Goal: Transaction & Acquisition: Purchase product/service

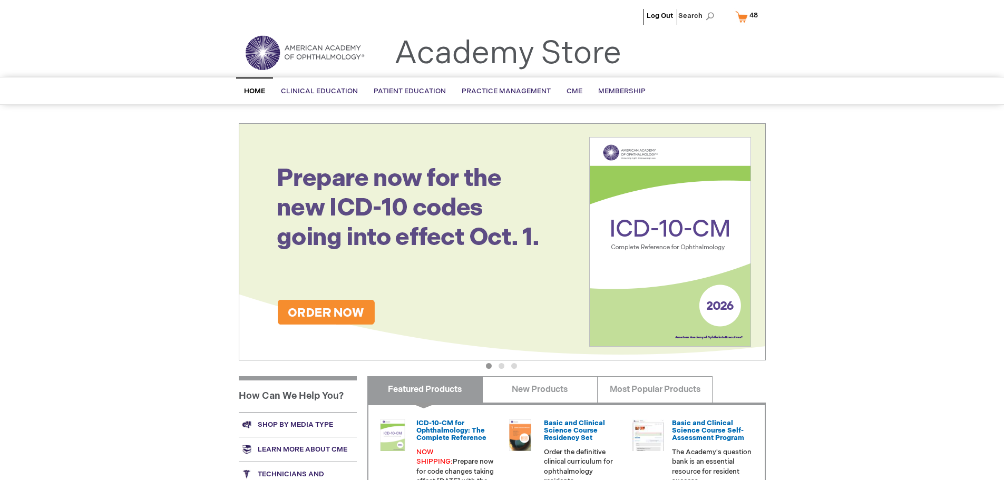
click at [739, 14] on link "My Cart 48 48 items" at bounding box center [749, 16] width 32 height 18
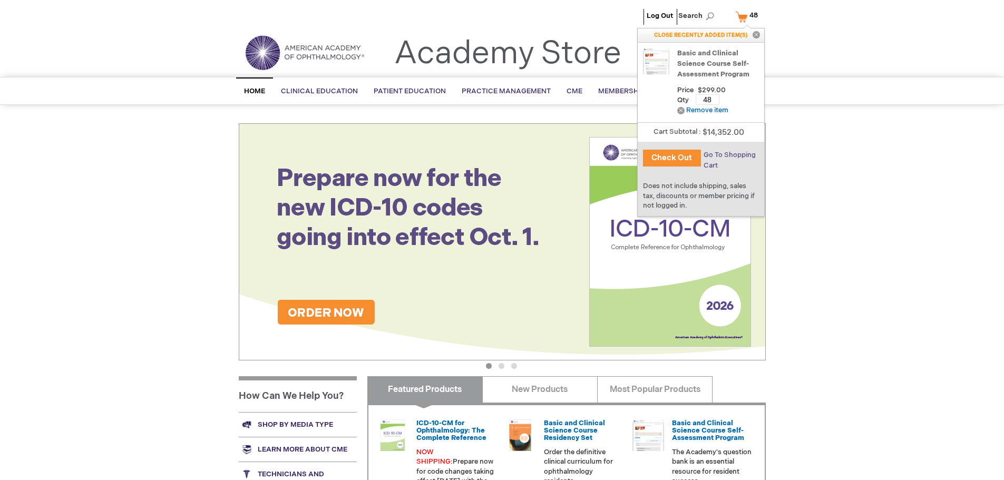
click at [731, 154] on span "Go To Shopping Cart" at bounding box center [729, 160] width 52 height 19
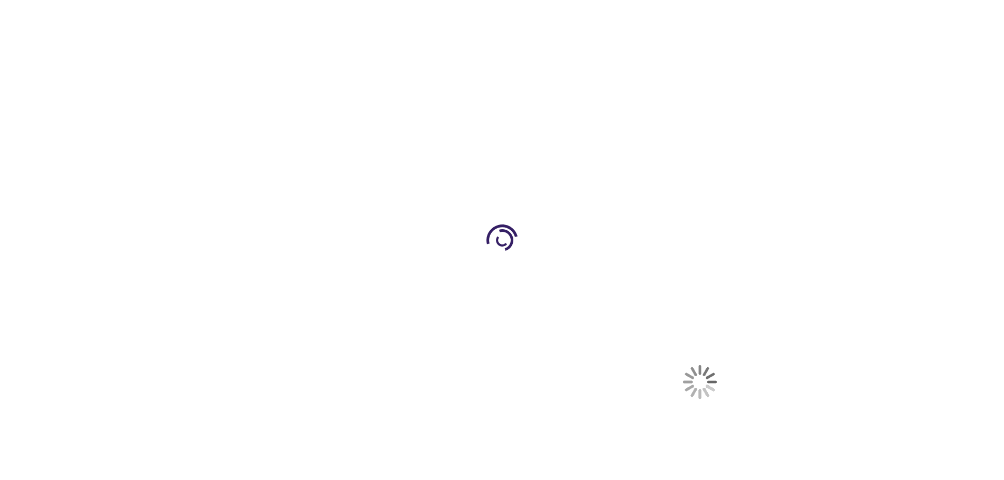
select select "US"
select select "51"
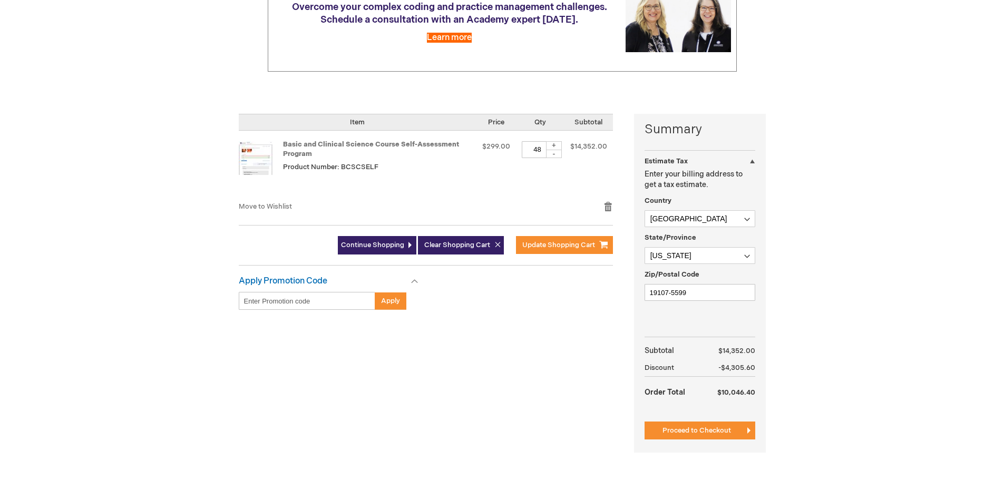
scroll to position [158, 0]
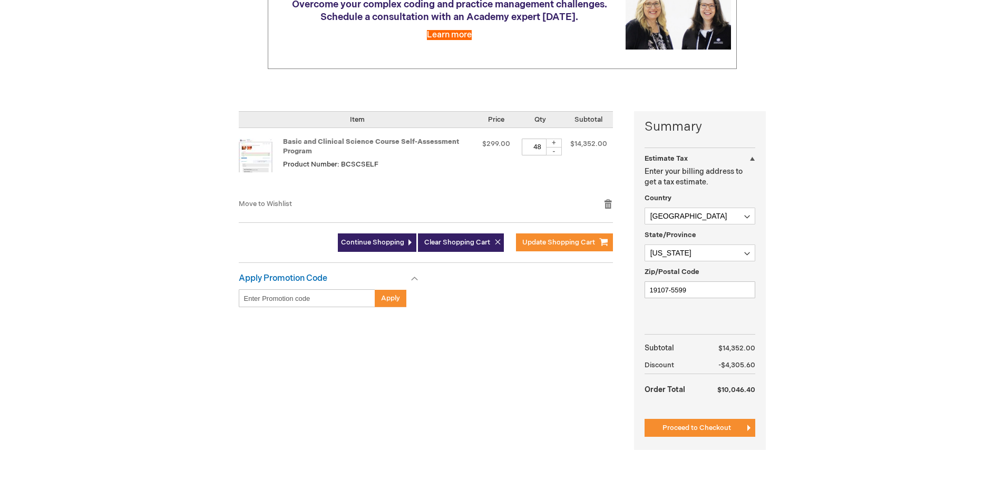
click at [552, 152] on div "-" at bounding box center [554, 151] width 16 height 8
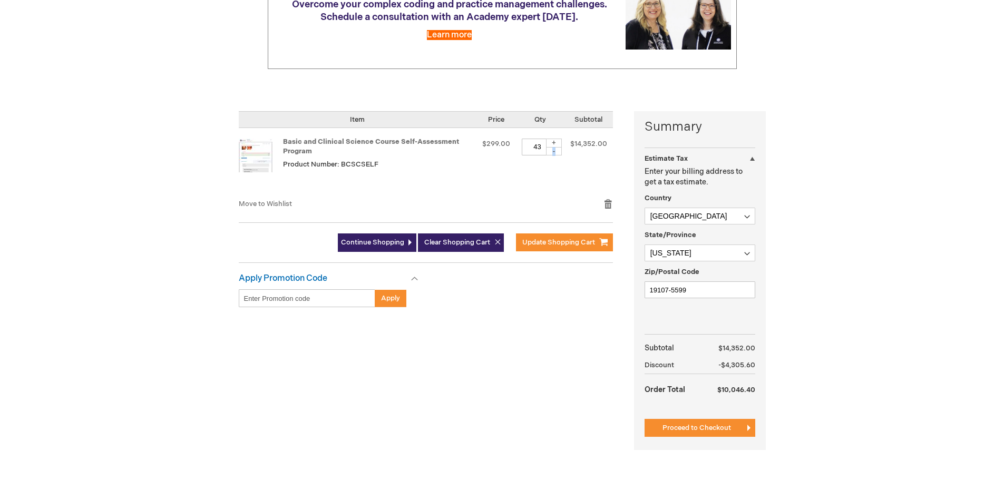
click at [552, 152] on div "-" at bounding box center [554, 151] width 16 height 8
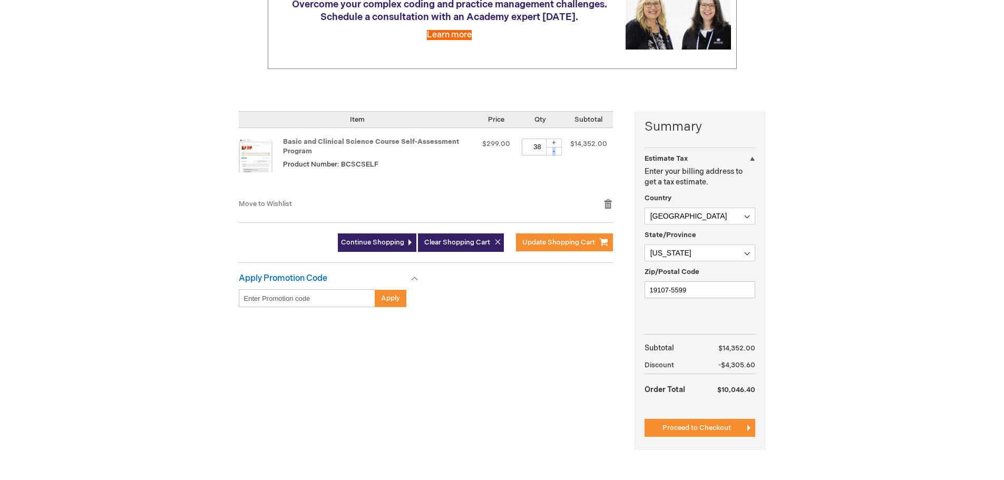
click at [552, 152] on div "-" at bounding box center [554, 151] width 16 height 8
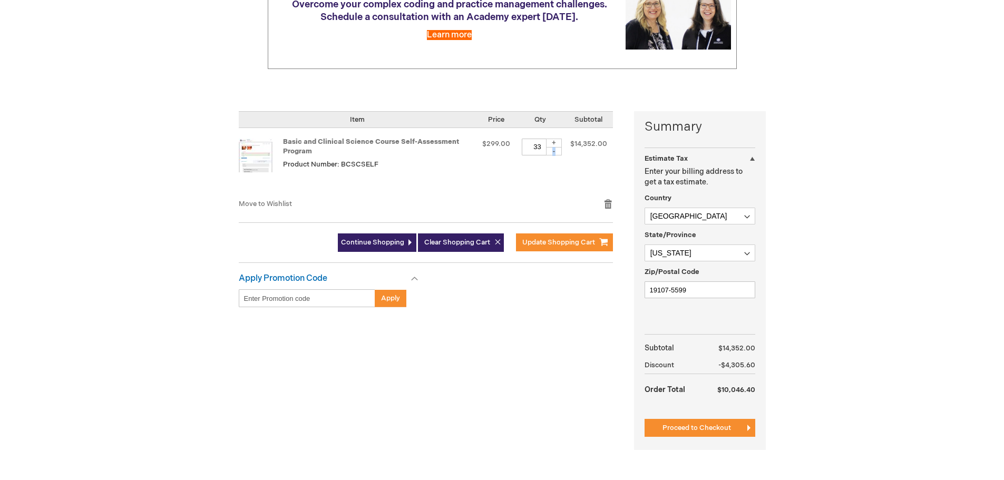
click at [552, 152] on div "-" at bounding box center [554, 151] width 16 height 8
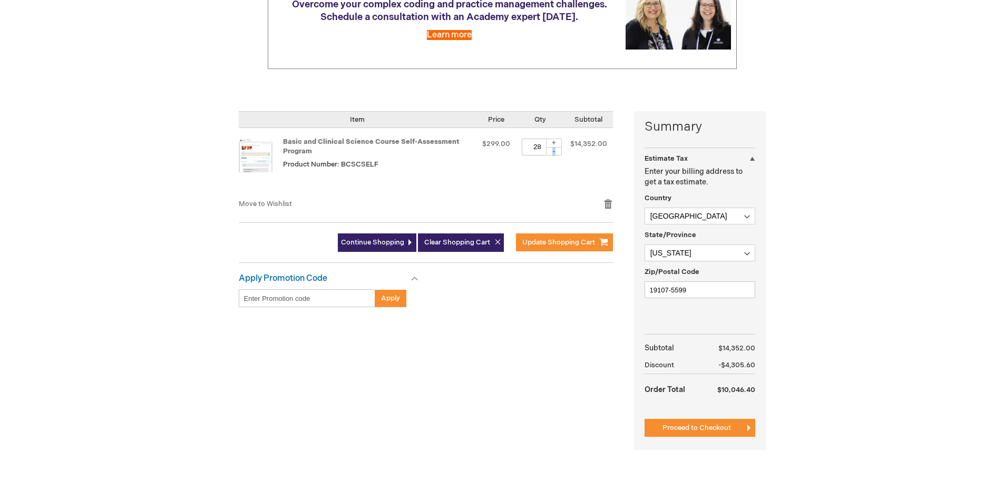
click at [552, 152] on div "-" at bounding box center [554, 151] width 16 height 8
click at [556, 153] on div "-" at bounding box center [554, 151] width 16 height 8
type input "24"
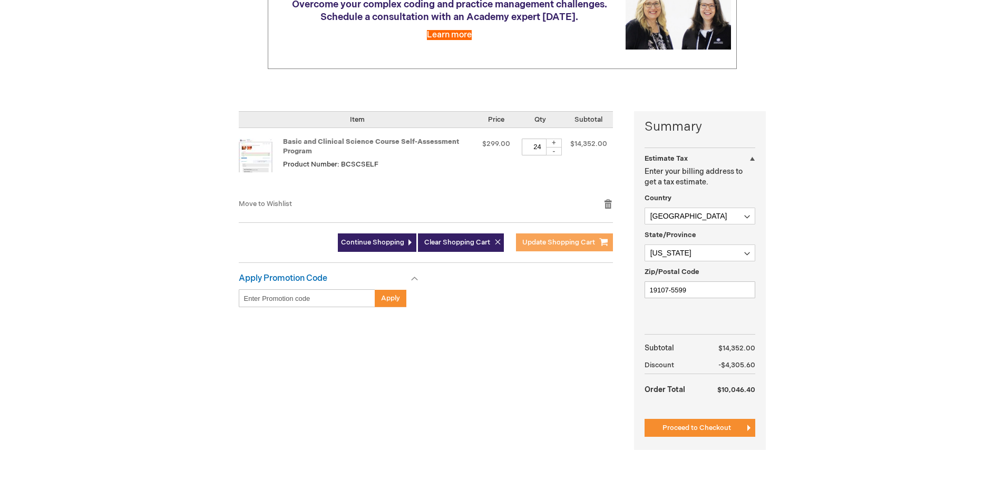
click at [553, 243] on span "Update Shopping Cart" at bounding box center [558, 242] width 73 height 8
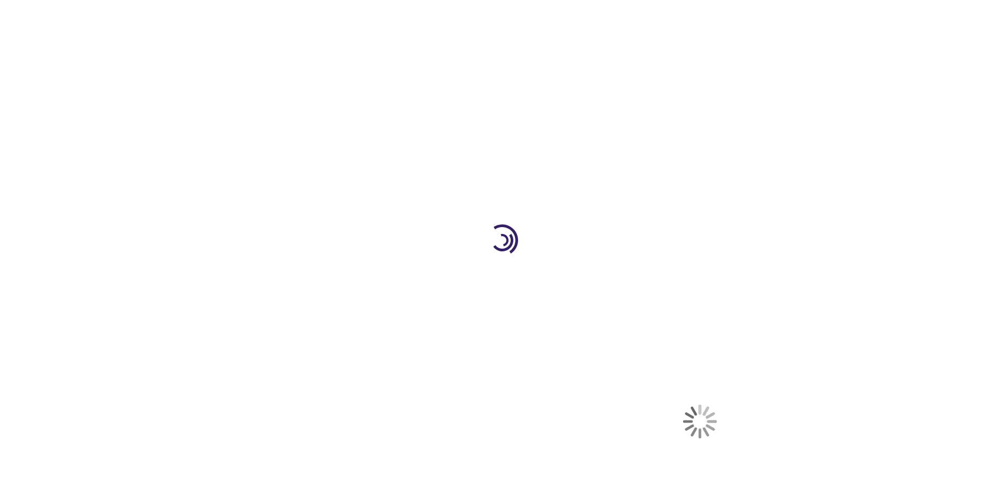
select select "US"
select select "51"
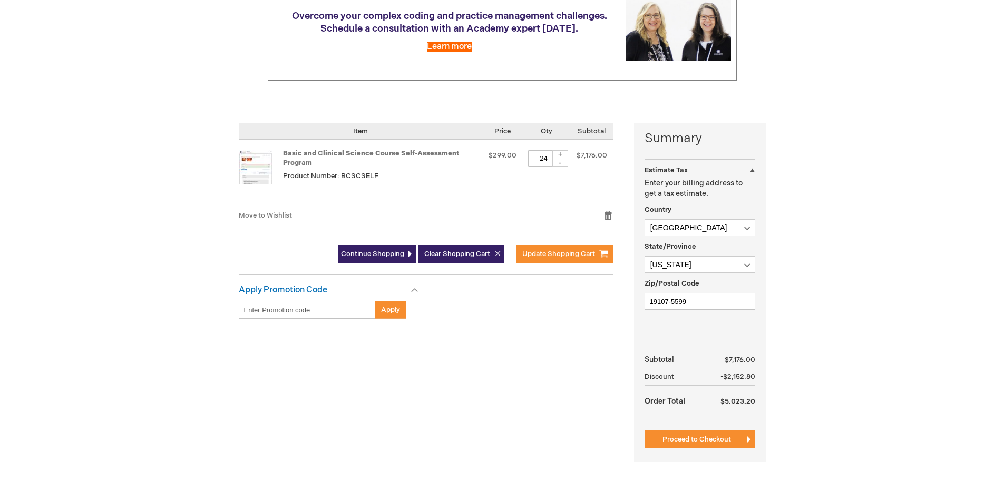
scroll to position [158, 0]
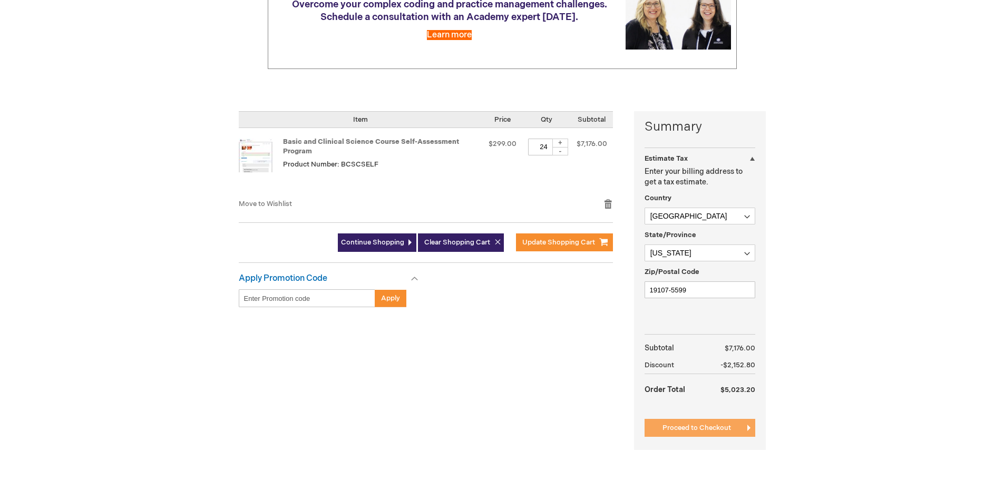
click at [717, 425] on span "Proceed to Checkout" at bounding box center [696, 428] width 68 height 8
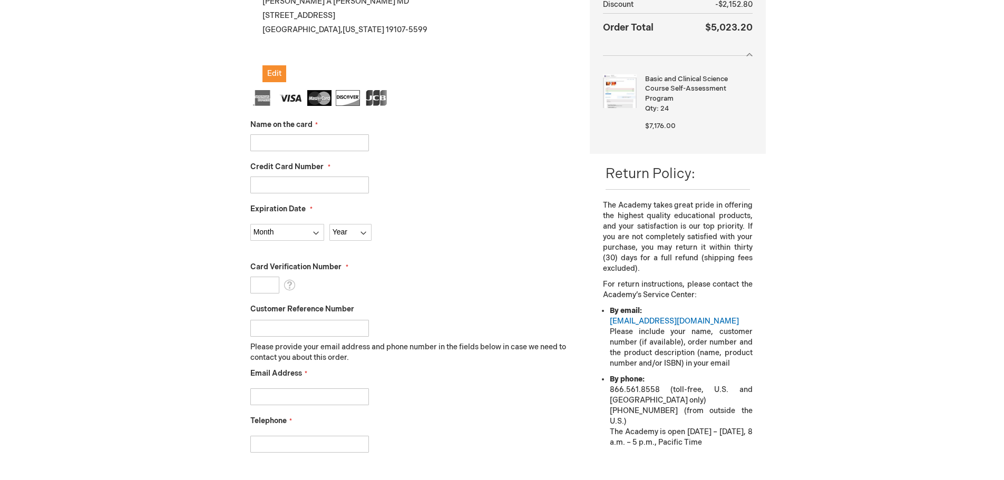
scroll to position [144, 0]
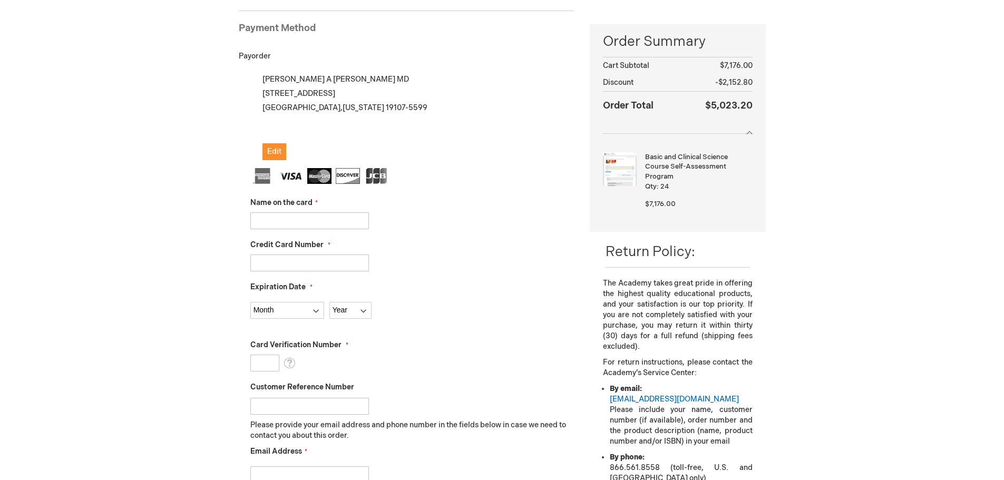
click at [304, 219] on input "Name on the card" at bounding box center [309, 220] width 119 height 17
type input "christine a chung"
type input "5218760052945637"
select select "4"
select select "2028"
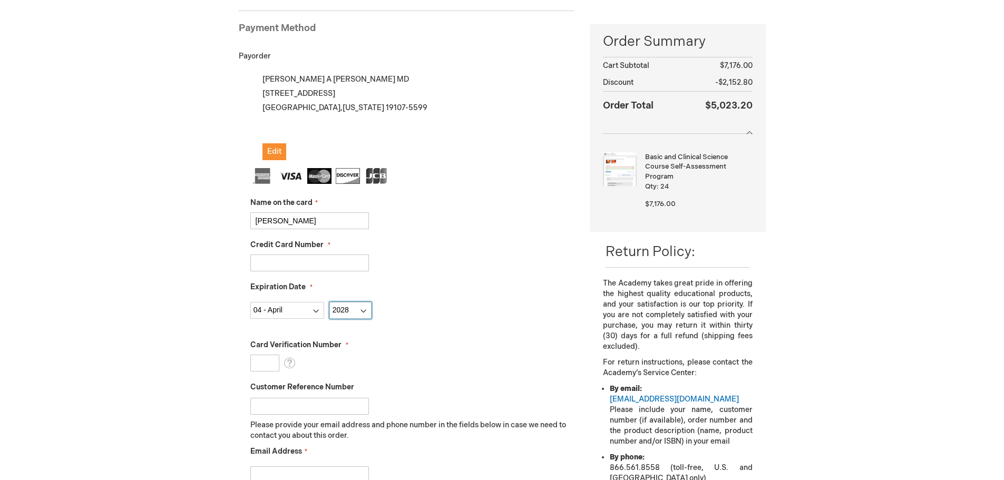
type input "183"
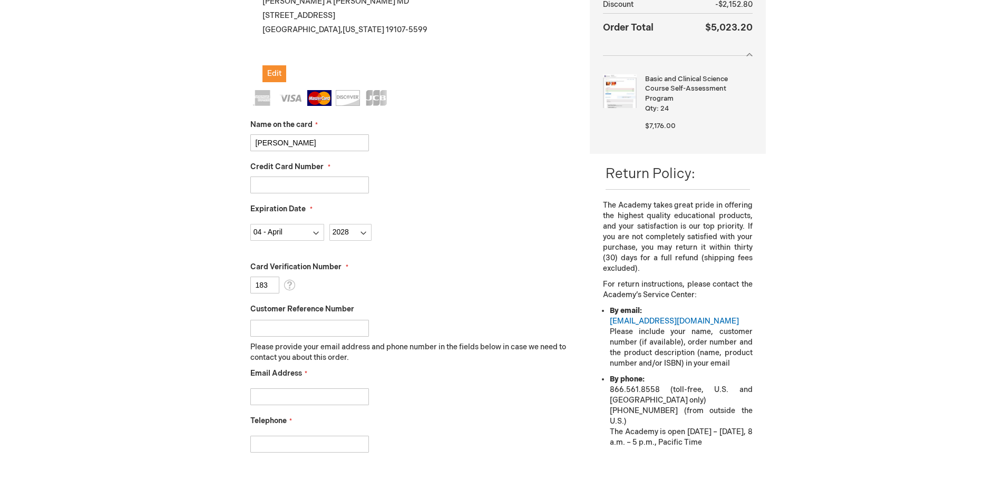
scroll to position [250, 0]
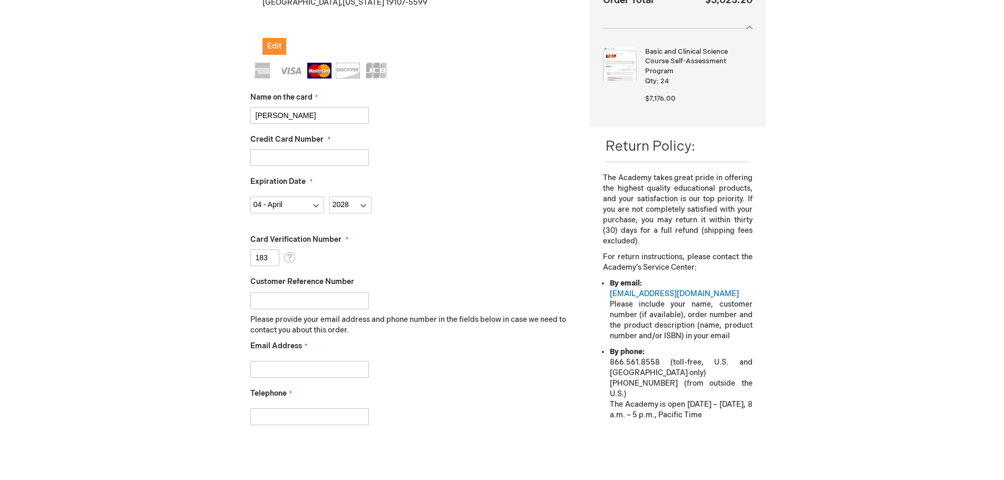
click at [320, 301] on input "Customer Reference Number" at bounding box center [309, 300] width 119 height 17
click at [340, 374] on input "Email Address" at bounding box center [309, 369] width 119 height 17
type input "christinechung80@gmail.com"
click at [329, 418] on input "Telephone" at bounding box center [309, 416] width 119 height 17
type input "2674742966"
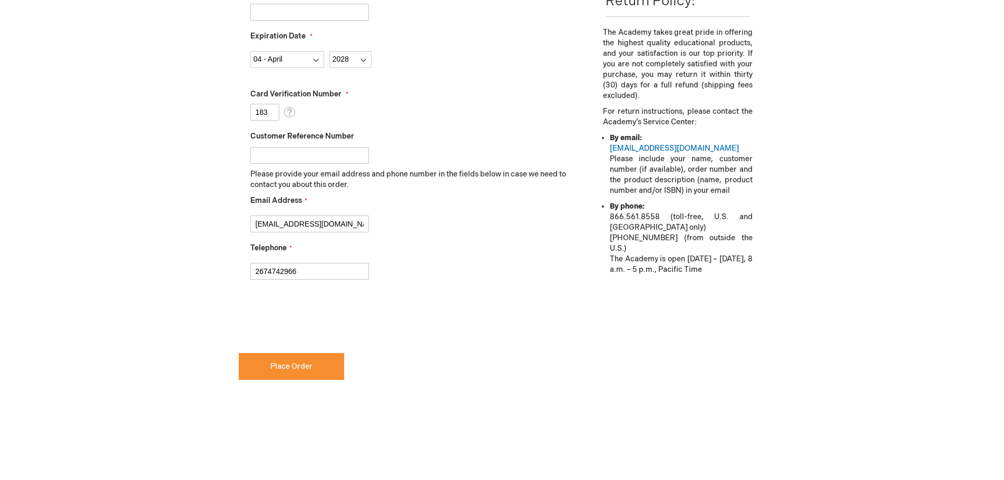
scroll to position [408, 0]
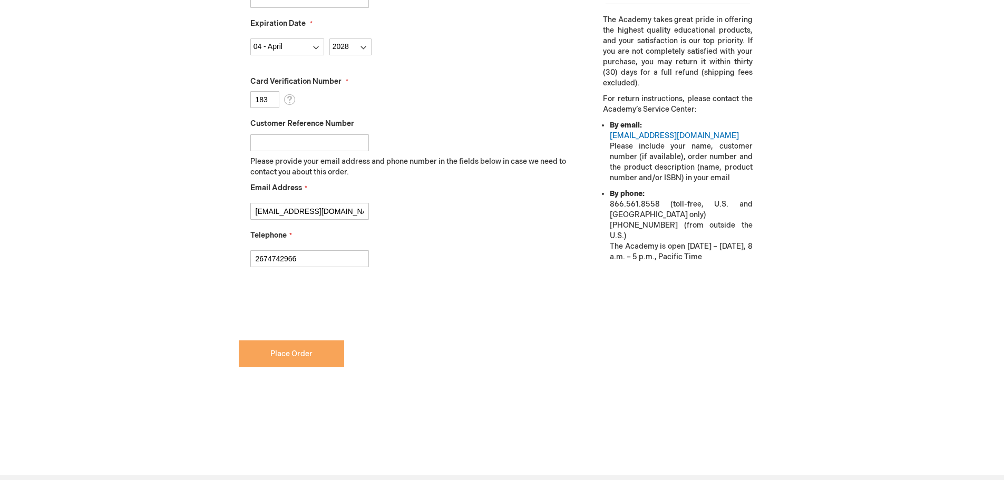
checkbox input "true"
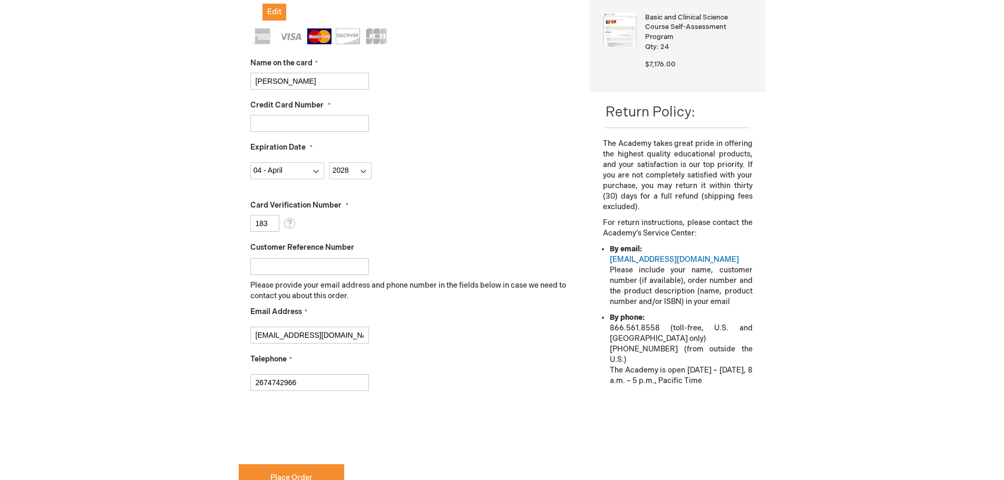
scroll to position [302, 0]
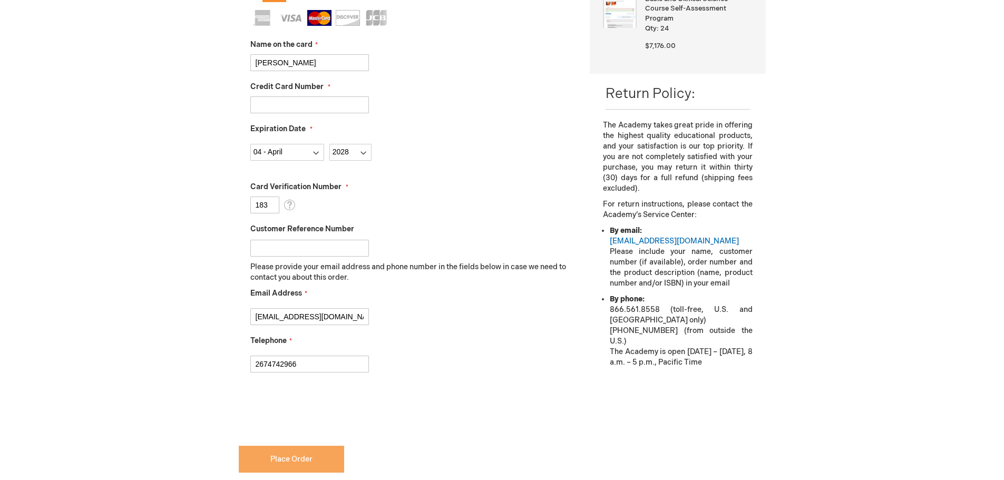
click at [290, 459] on span "Place Order" at bounding box center [291, 459] width 42 height 9
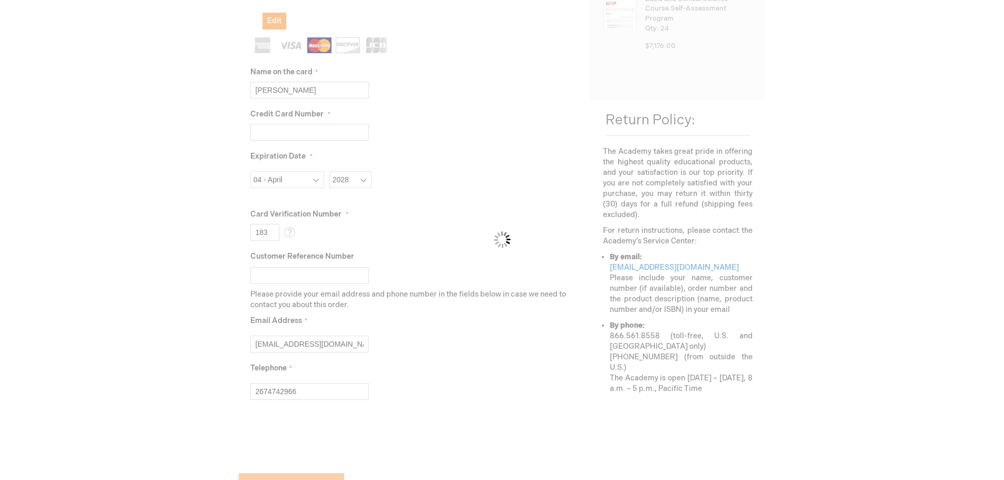
scroll to position [330, 0]
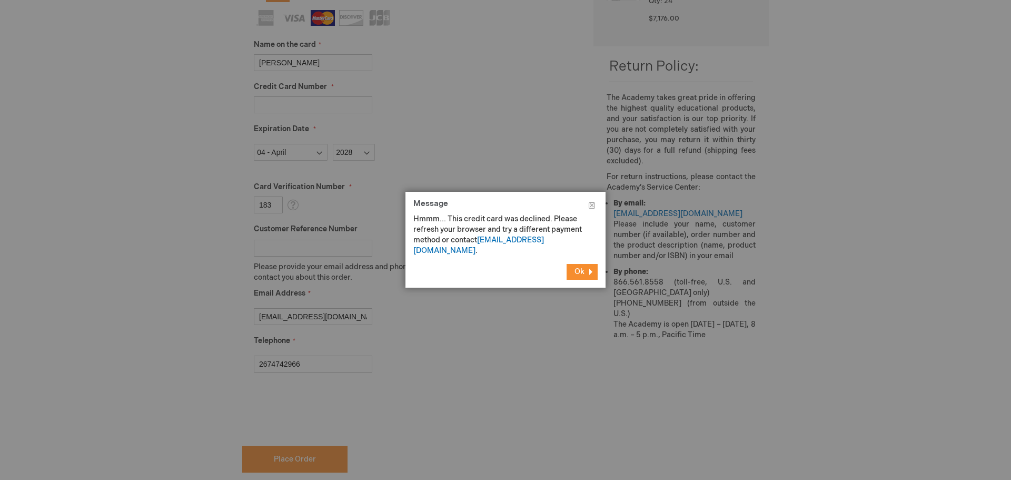
click at [578, 267] on span "Ok" at bounding box center [580, 271] width 10 height 9
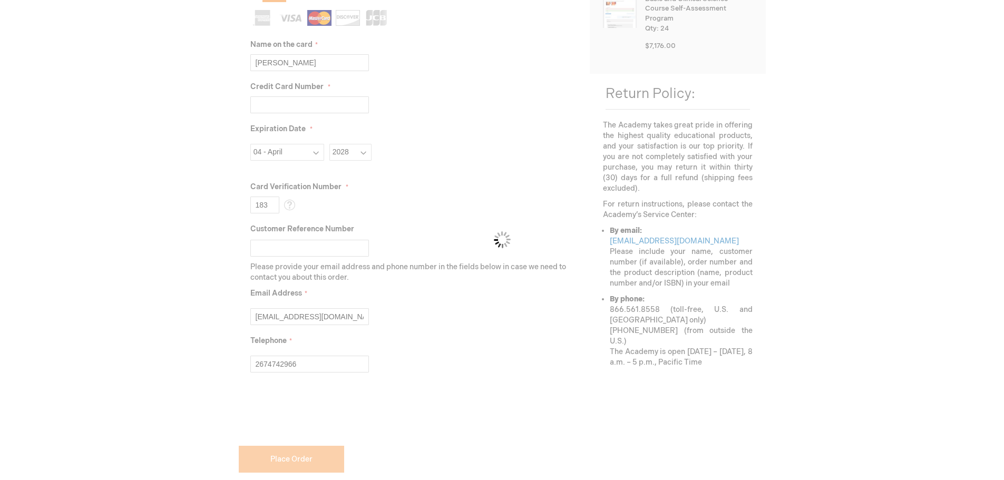
scroll to position [148, 0]
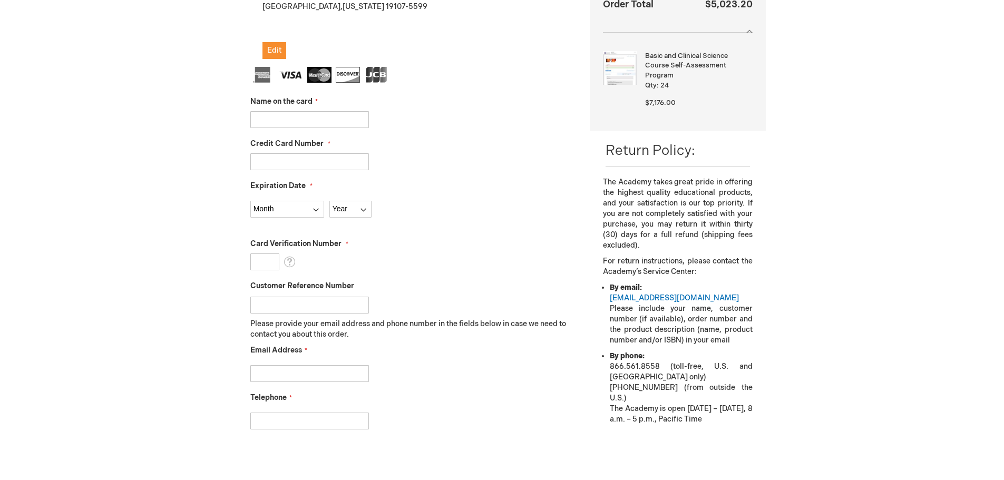
scroll to position [158, 0]
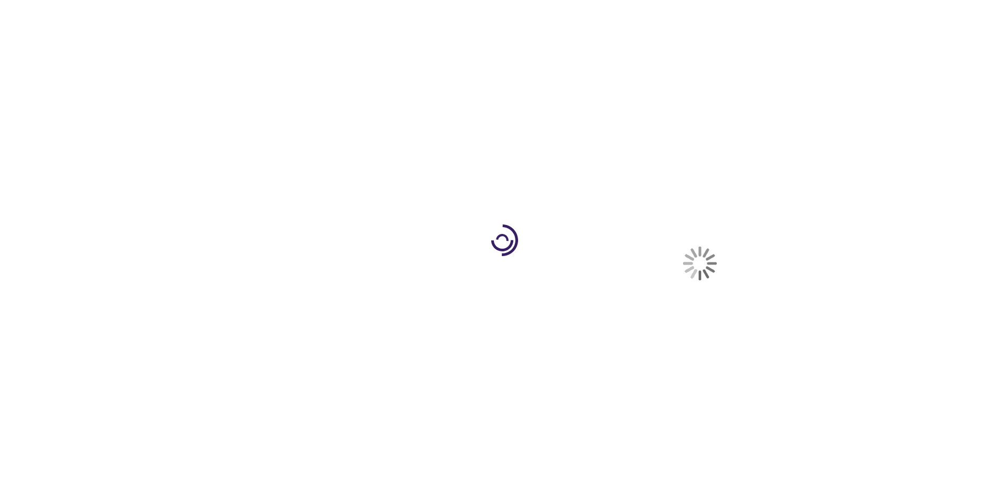
select select "US"
select select "51"
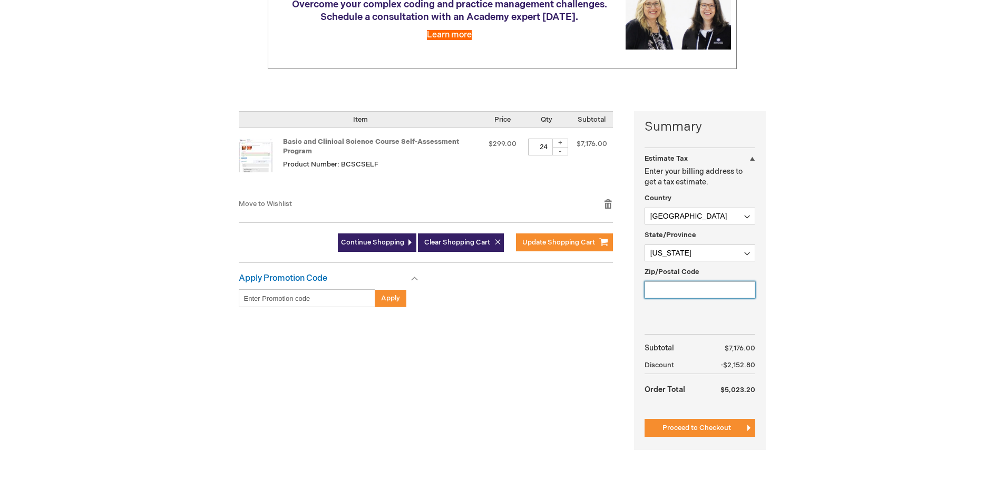
click at [687, 290] on input "Zip/Postal Code" at bounding box center [699, 289] width 111 height 17
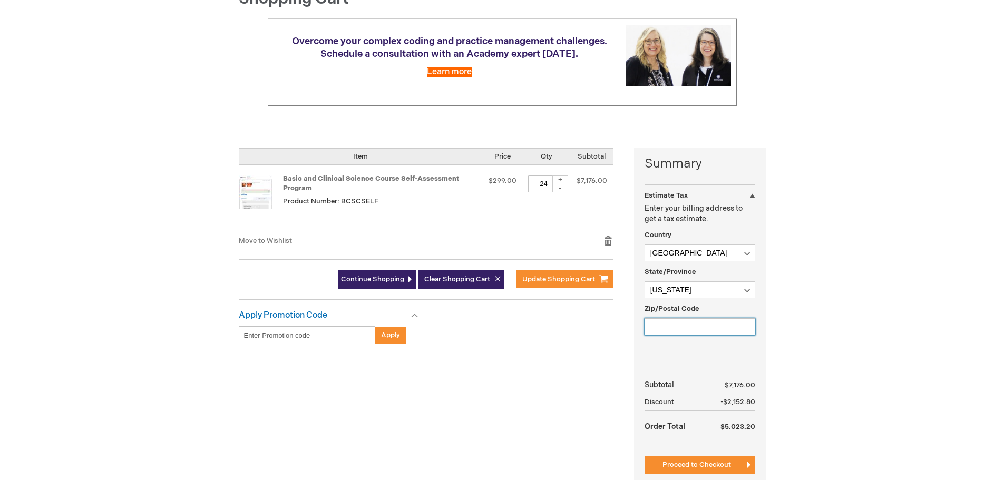
scroll to position [158, 0]
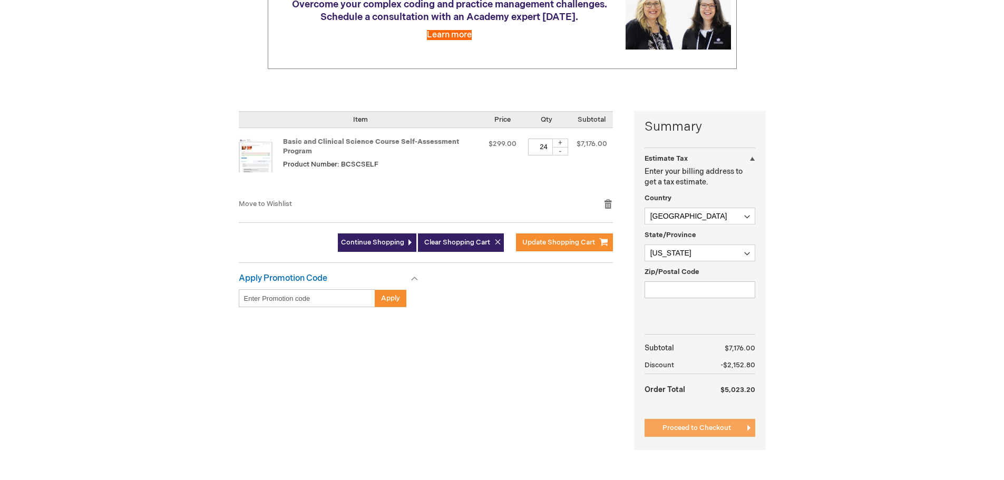
click at [703, 426] on span "Proceed to Checkout" at bounding box center [696, 428] width 68 height 8
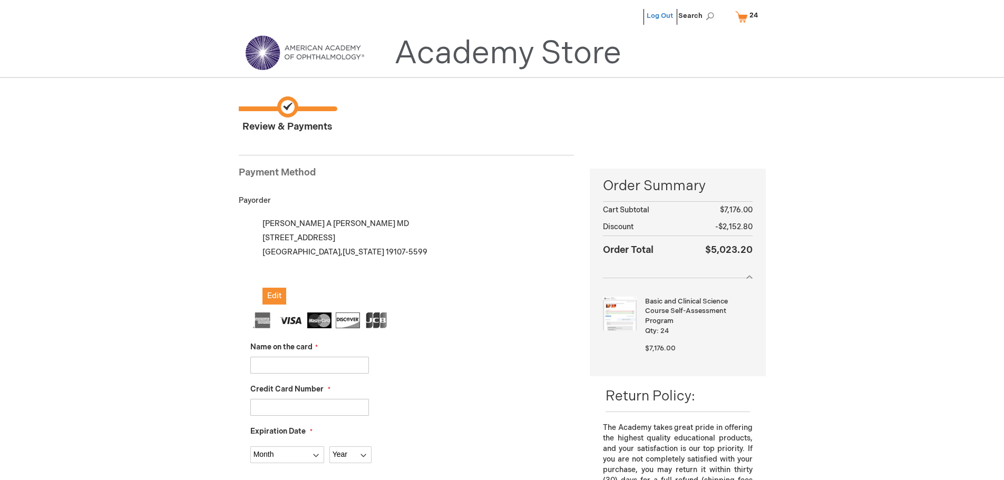
click at [664, 14] on link "Log Out" at bounding box center [659, 16] width 26 height 8
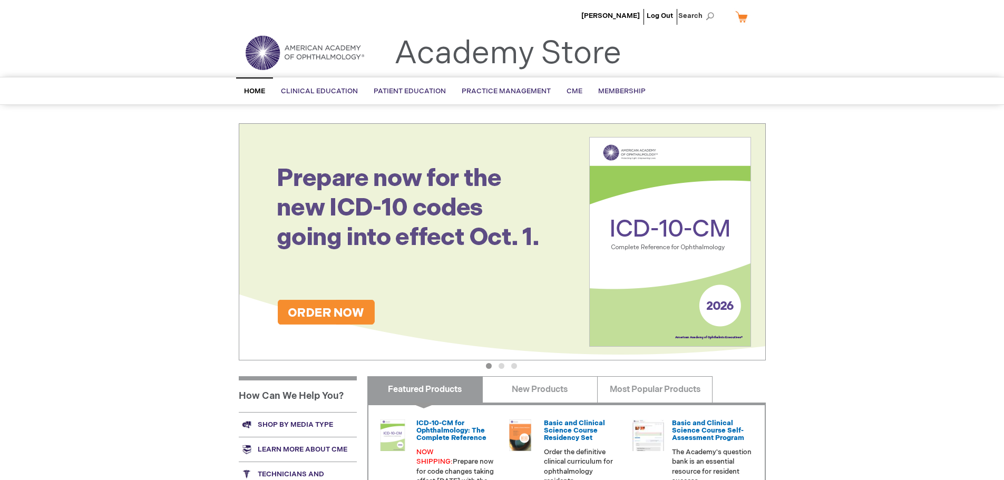
click at [740, 19] on link "My Cart" at bounding box center [745, 16] width 25 height 18
click at [541, 174] on img at bounding box center [502, 241] width 527 height 237
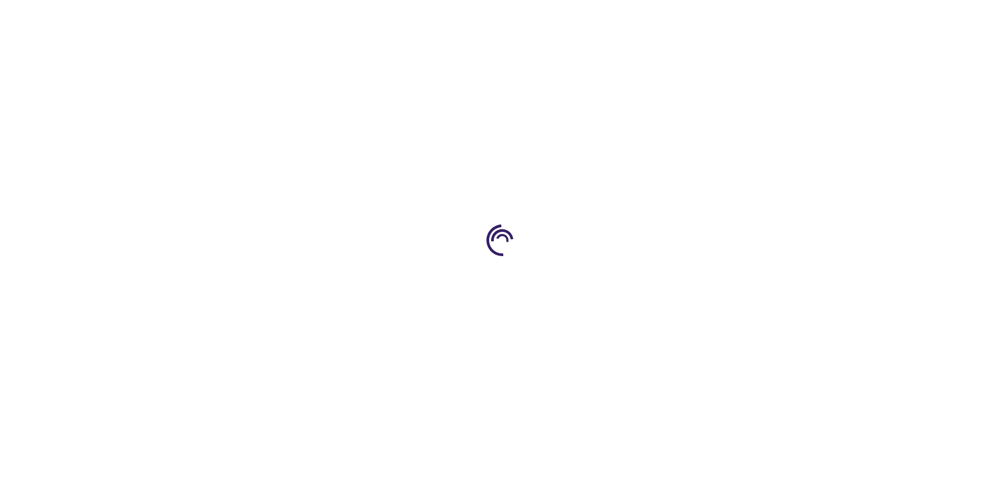
type input "0"
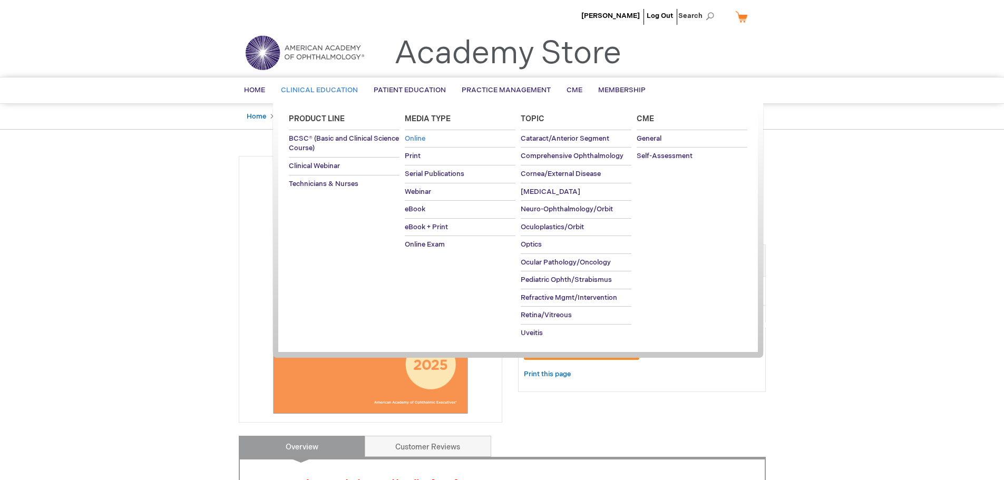
click at [425, 140] on span "Online" at bounding box center [415, 138] width 21 height 8
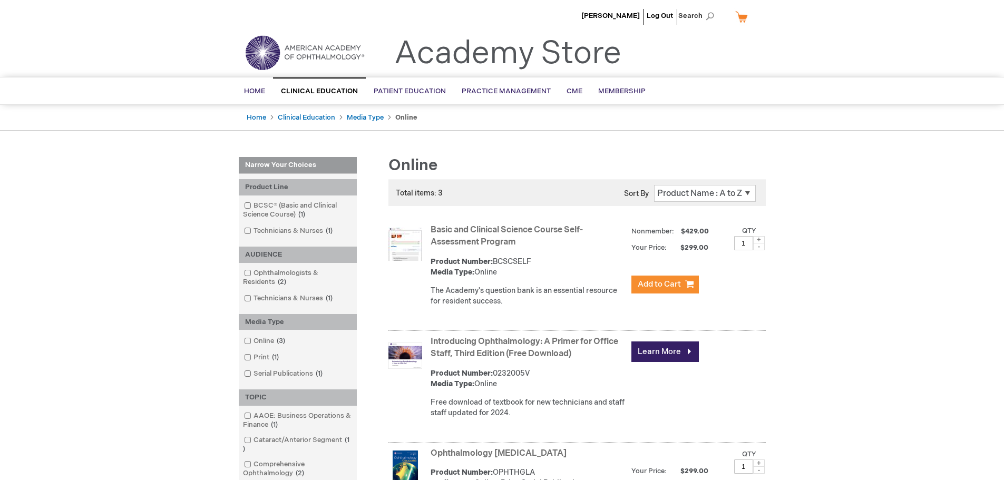
click at [759, 239] on span at bounding box center [759, 239] width 12 height 7
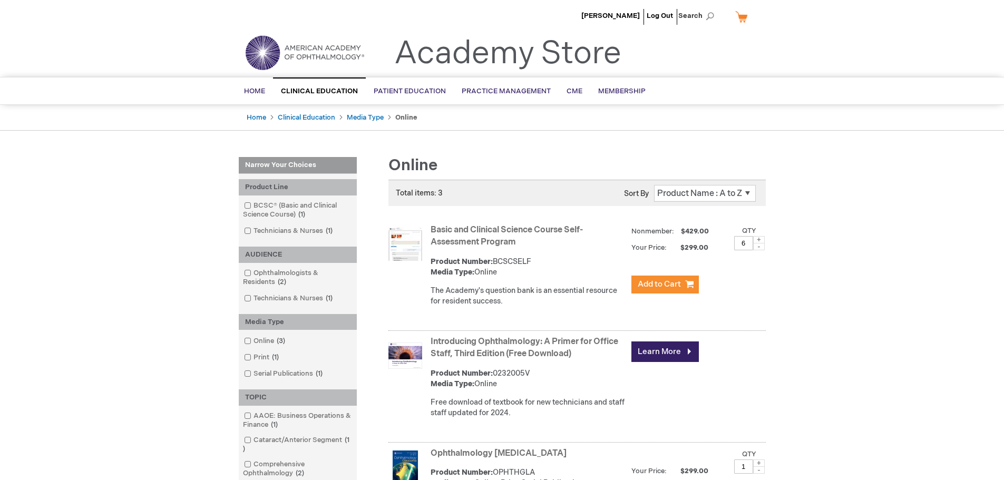
click at [759, 239] on span at bounding box center [759, 239] width 12 height 7
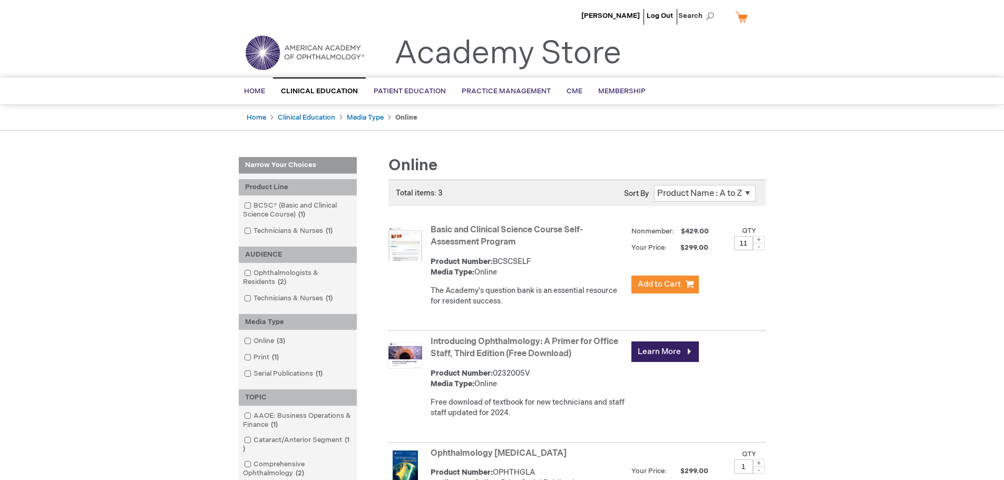
click at [759, 239] on span at bounding box center [759, 239] width 12 height 7
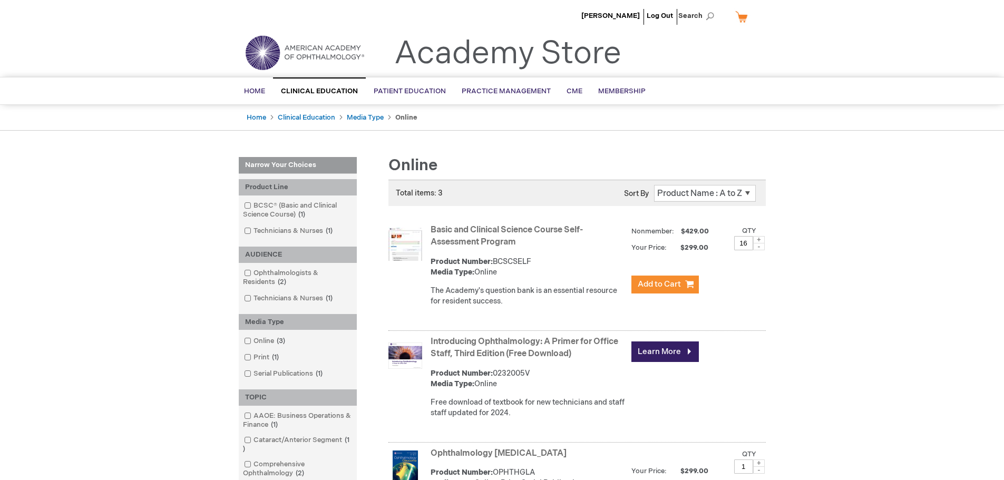
click at [759, 239] on span at bounding box center [759, 239] width 12 height 7
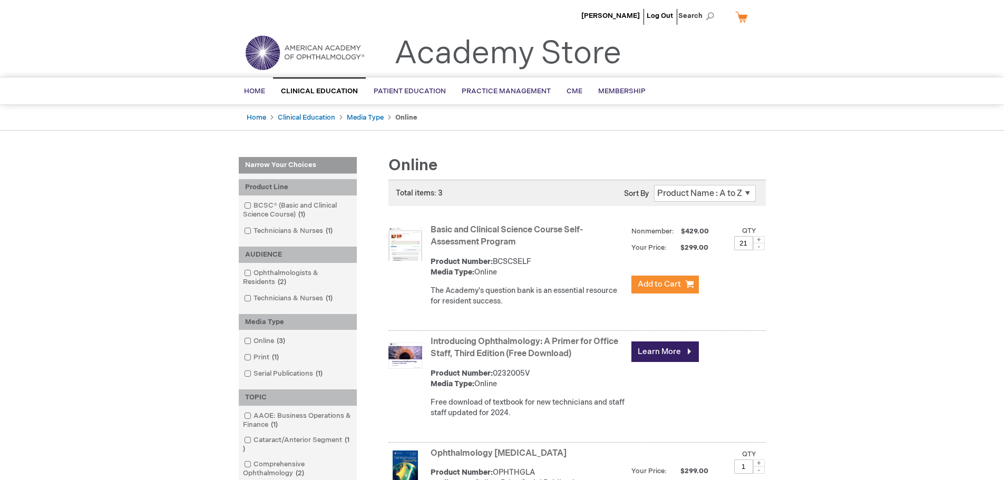
click at [759, 239] on span at bounding box center [759, 239] width 12 height 7
type input "24"
click at [648, 281] on span "Add to Cart" at bounding box center [658, 284] width 43 height 10
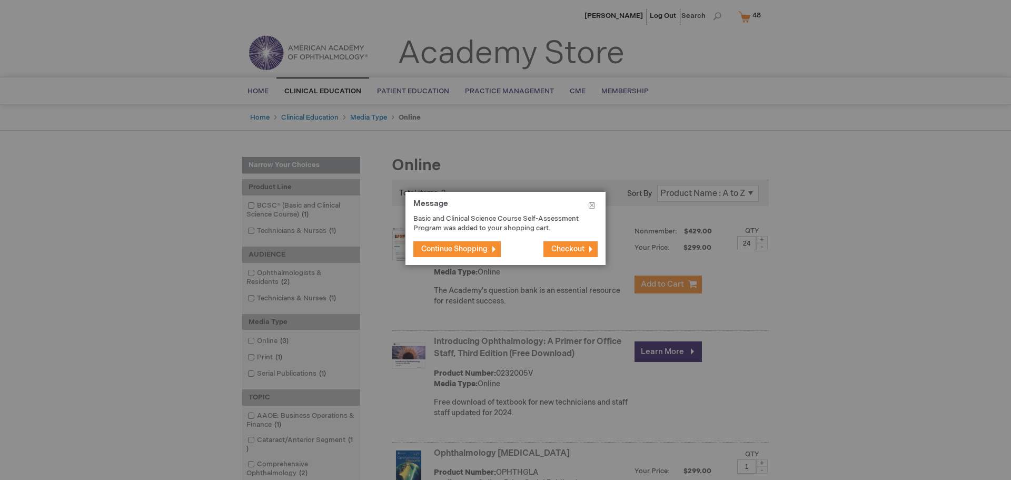
click at [565, 249] on span "Checkout" at bounding box center [568, 248] width 33 height 9
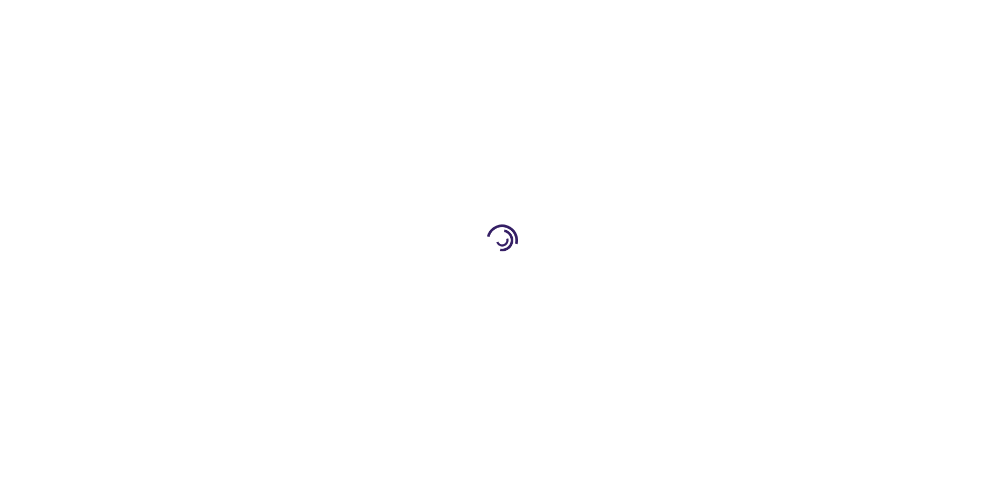
select select "US"
select select "51"
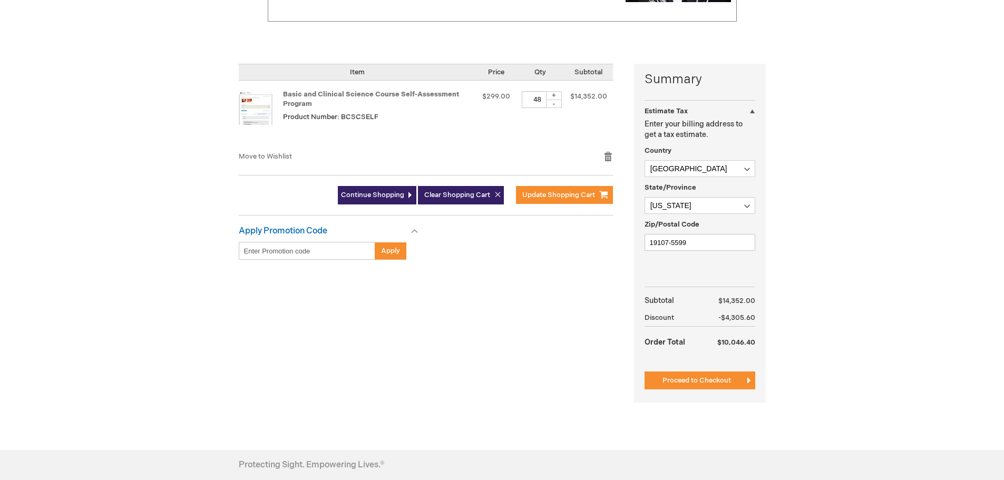
scroll to position [211, 0]
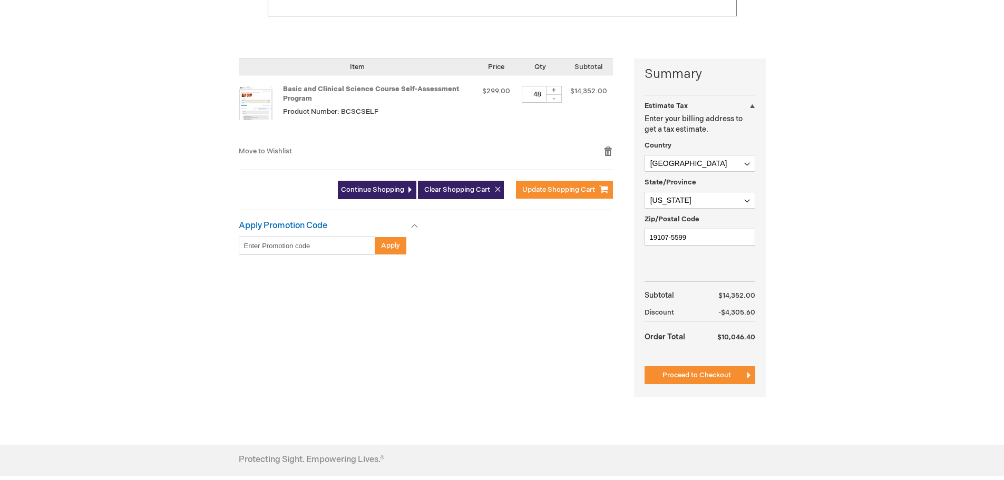
click at [552, 99] on div "-" at bounding box center [554, 98] width 16 height 8
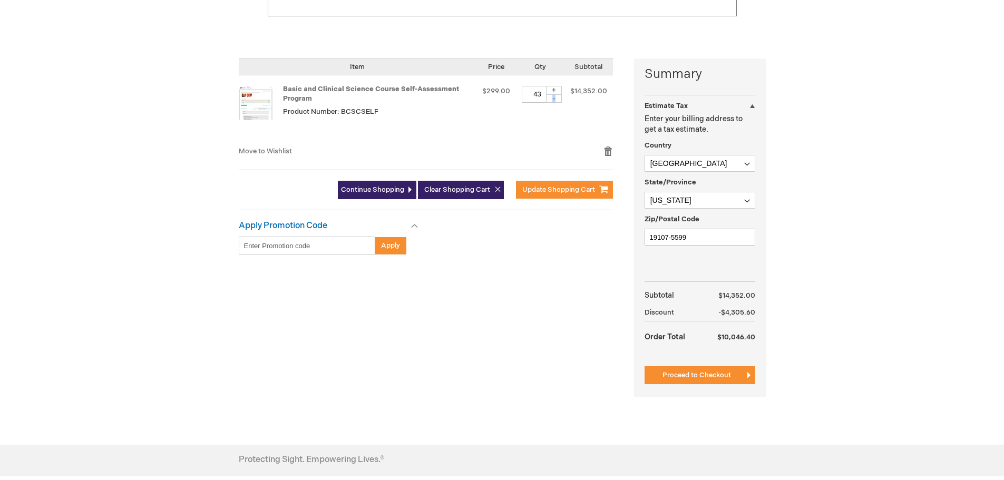
click at [552, 99] on div "-" at bounding box center [554, 98] width 16 height 8
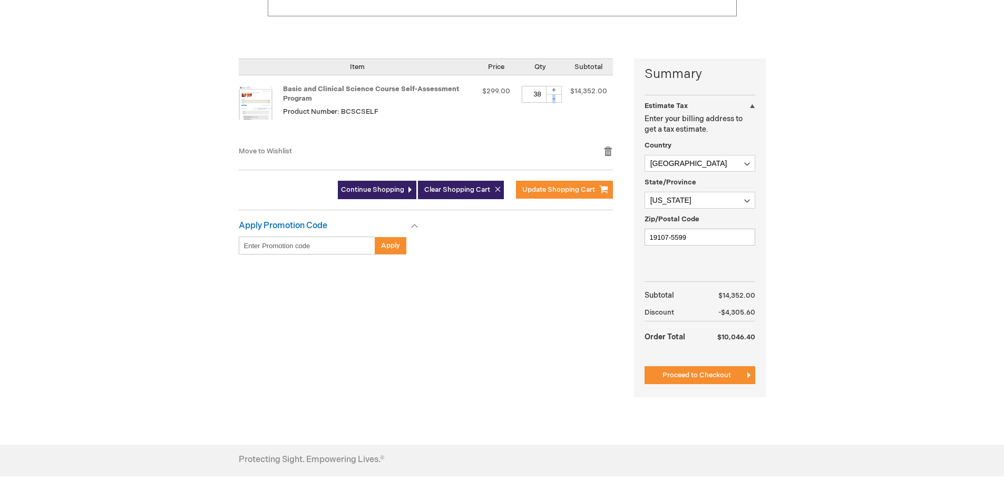
click at [552, 99] on div "-" at bounding box center [554, 98] width 16 height 8
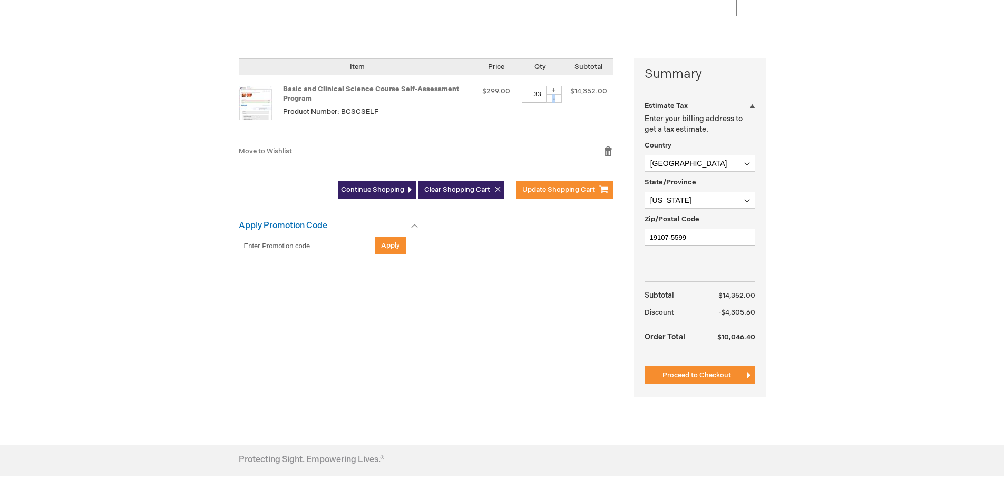
click at [552, 99] on div "-" at bounding box center [554, 98] width 16 height 8
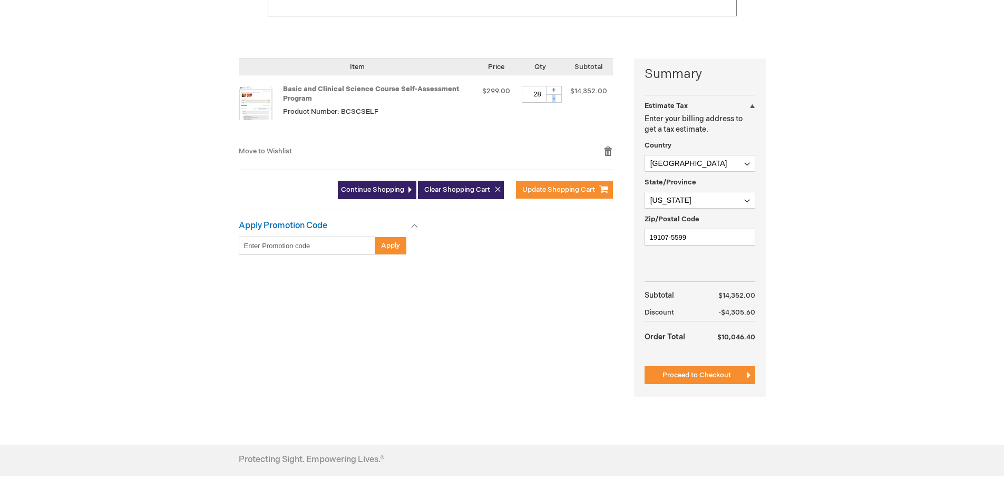
click at [552, 99] on div "-" at bounding box center [554, 98] width 16 height 8
type input "24"
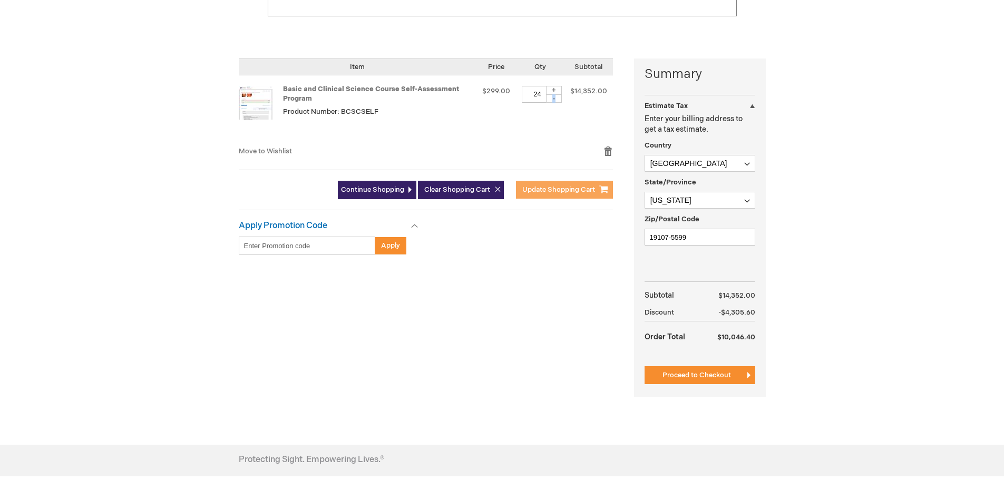
click at [555, 187] on span "Update Shopping Cart" at bounding box center [558, 189] width 73 height 8
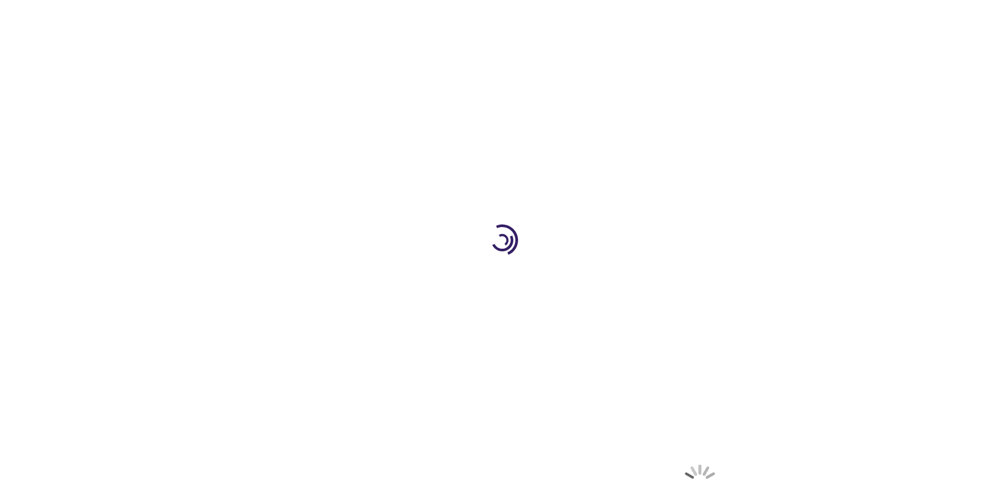
select select "US"
select select "51"
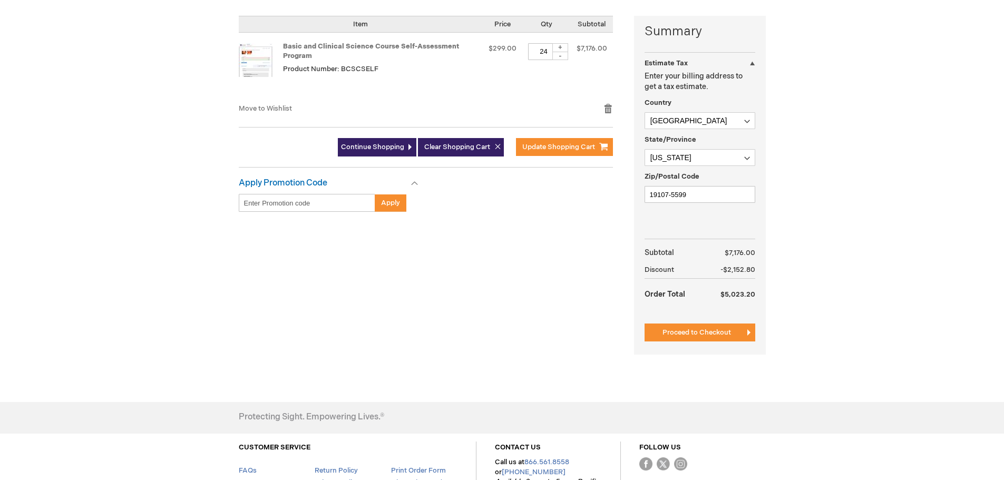
scroll to position [263, 0]
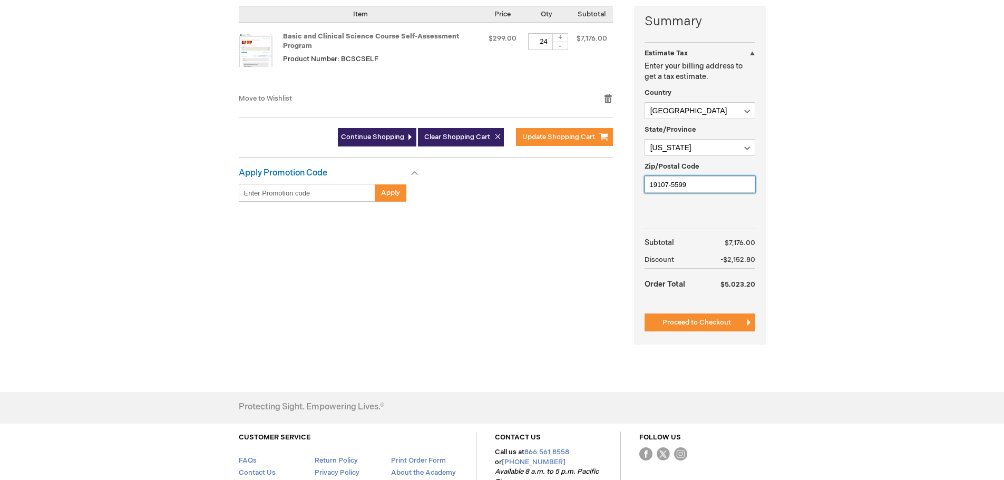
click at [693, 182] on input "19107-5599" at bounding box center [699, 184] width 111 height 17
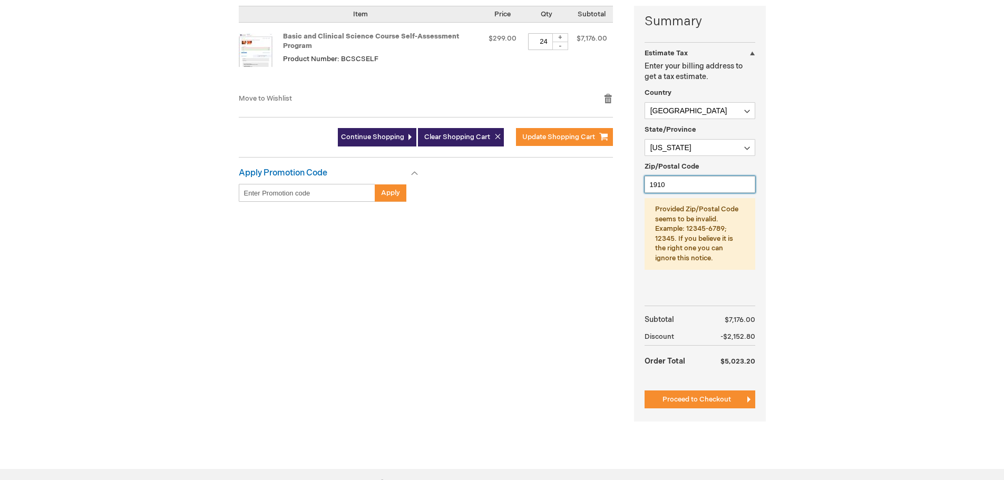
type input "19106"
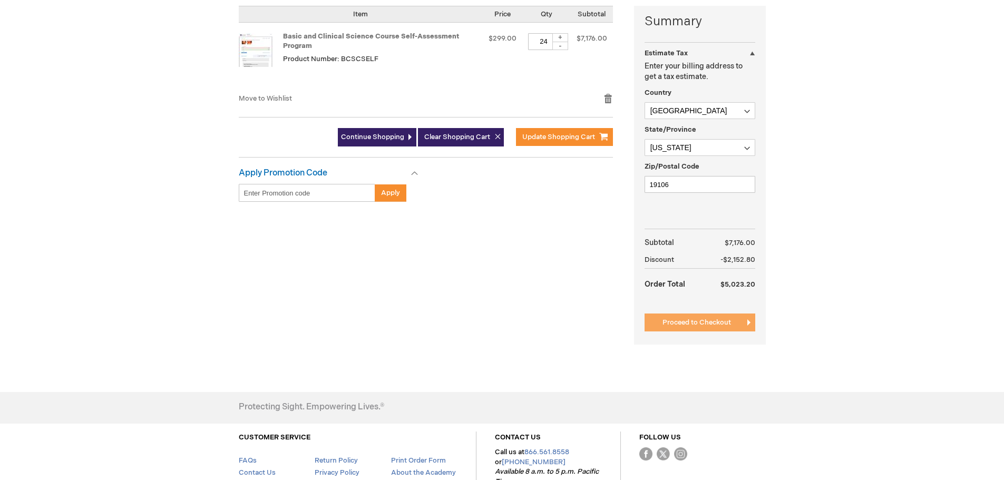
click at [689, 322] on span "Proceed to Checkout" at bounding box center [696, 322] width 68 height 8
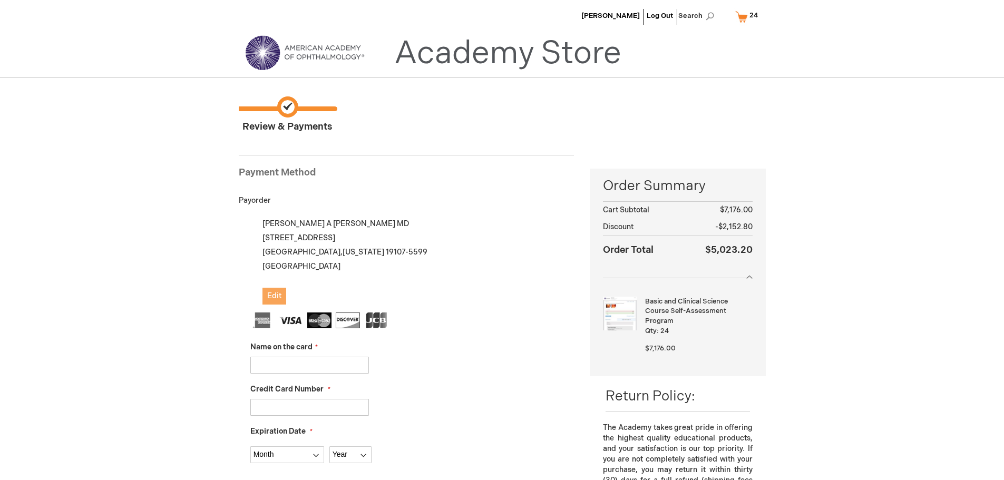
click at [270, 299] on span "Edit" at bounding box center [274, 295] width 14 height 9
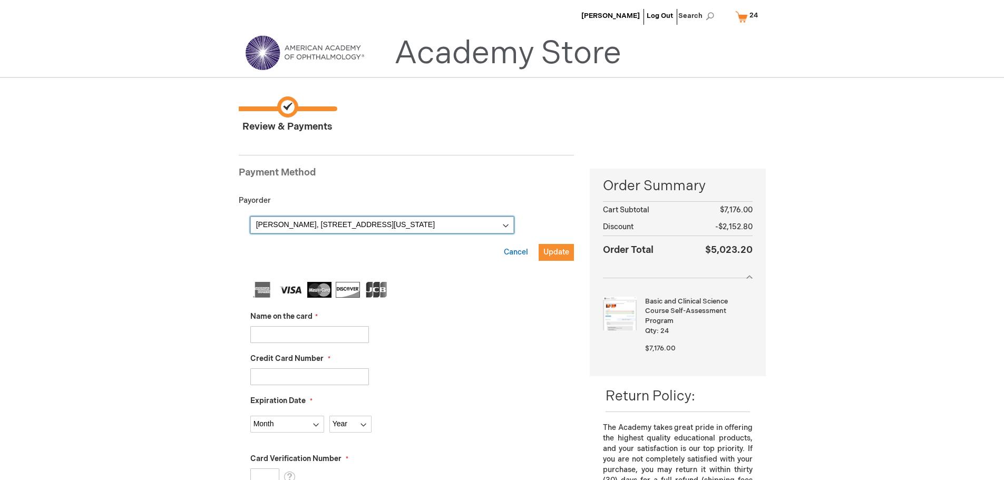
click at [505, 226] on select "[PERSON_NAME], [STREET_ADDRESS][US_STATE] [PERSON_NAME], [STREET_ADDRESS][US_ST…" at bounding box center [381, 225] width 263 height 17
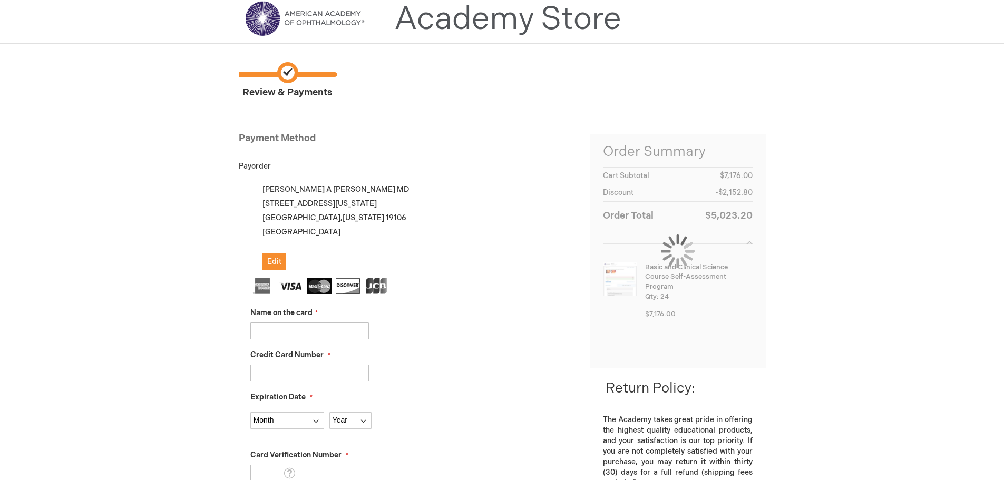
scroll to position [53, 0]
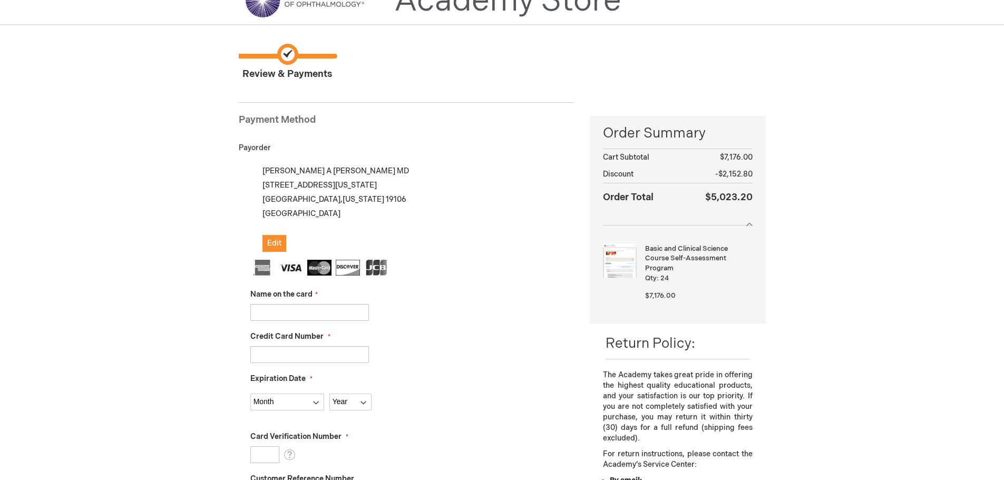
click at [304, 305] on input "Name on the card" at bounding box center [309, 312] width 119 height 17
type input "christine a chung"
type input "5218760052945637"
select select "4"
select select "2028"
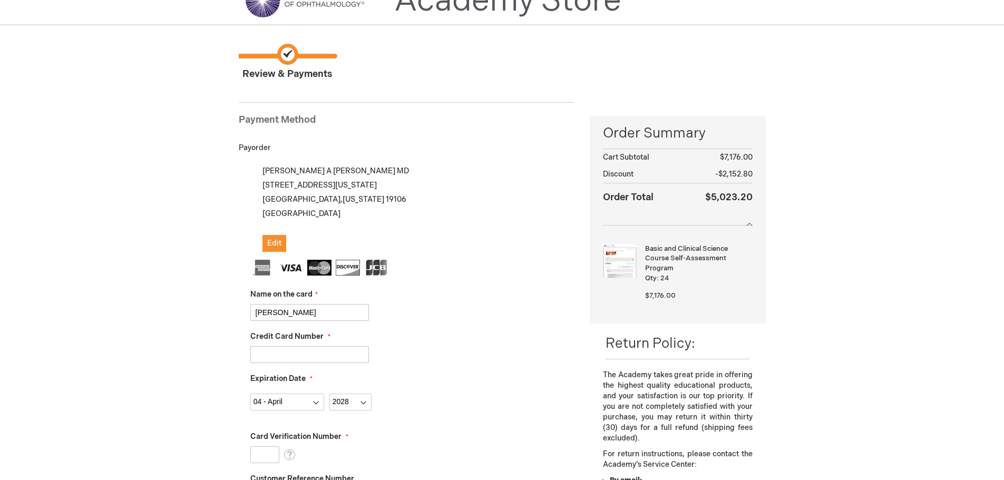
type input "183"
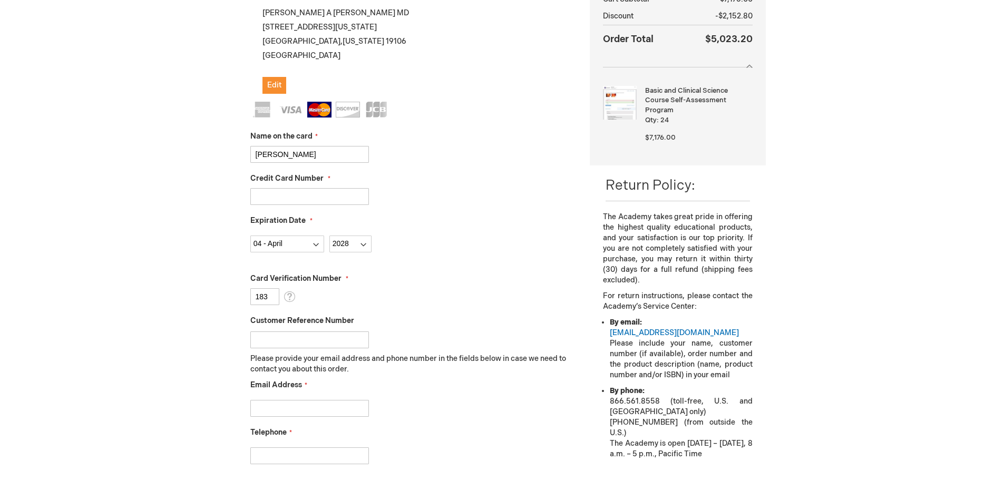
scroll to position [263, 0]
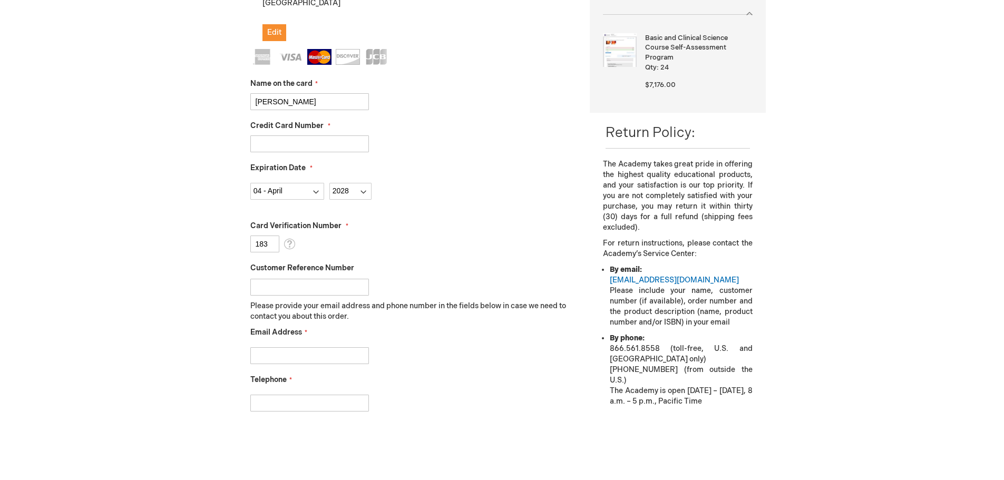
click at [350, 356] on input "Email Address" at bounding box center [309, 355] width 119 height 17
type input "christinechung80@gmail.com"
click at [341, 399] on input "Telephone" at bounding box center [309, 403] width 119 height 17
type input "2674742966"
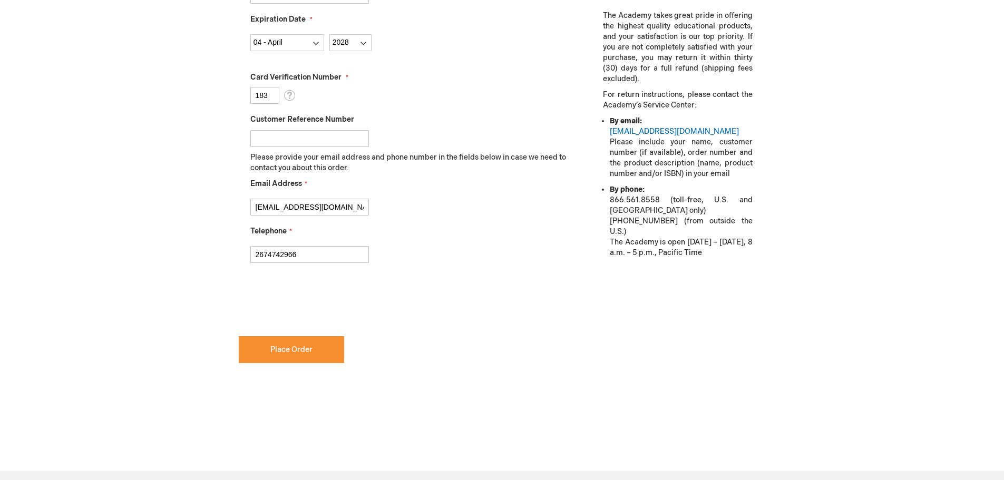
scroll to position [421, 0]
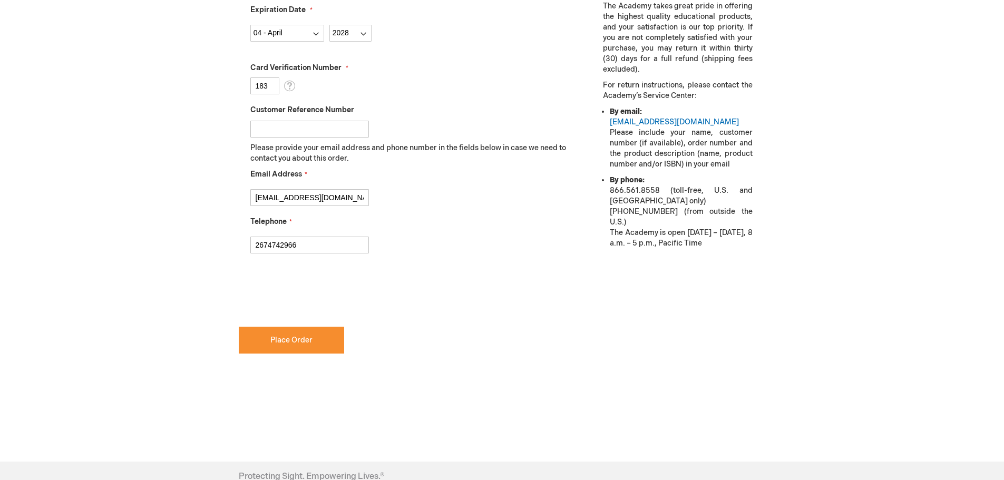
checkbox input "true"
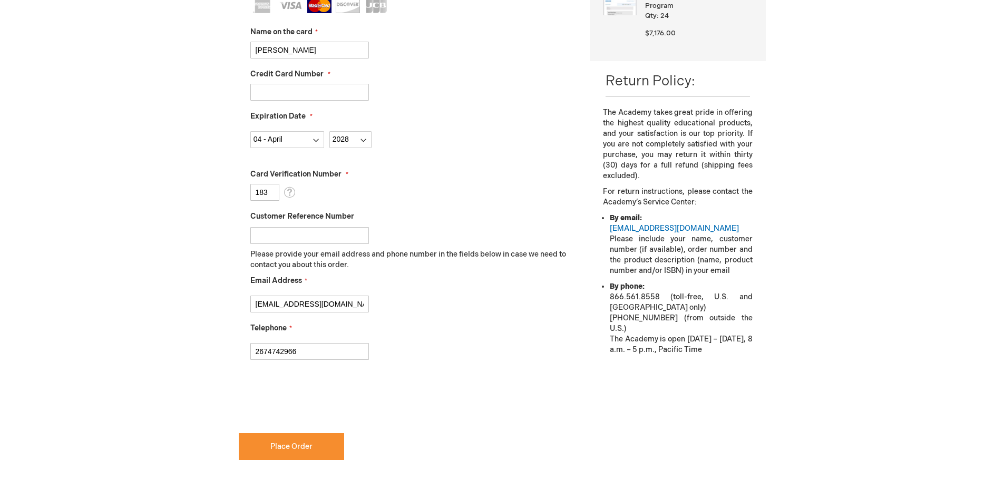
scroll to position [369, 0]
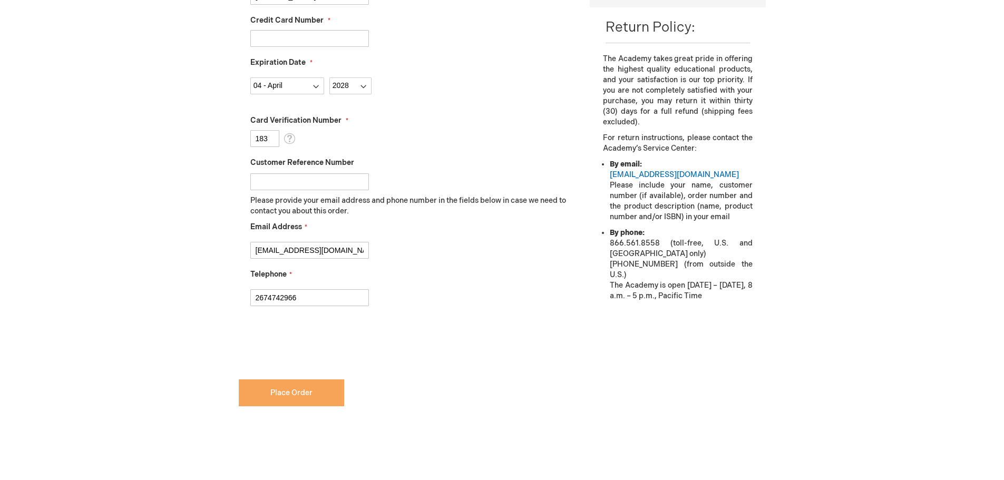
click at [300, 390] on span "Place Order" at bounding box center [291, 392] width 42 height 9
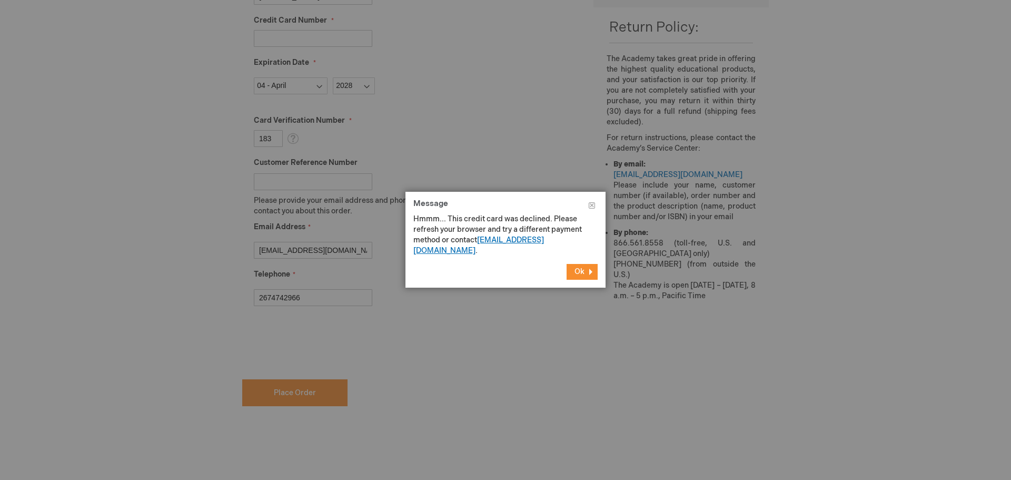
click at [504, 241] on link "[EMAIL_ADDRESS][DOMAIN_NAME]" at bounding box center [479, 244] width 131 height 19
click at [589, 206] on button "Close" at bounding box center [591, 208] width 27 height 32
click at [593, 208] on button "Close" at bounding box center [591, 208] width 27 height 32
click at [589, 202] on button "Close" at bounding box center [591, 208] width 27 height 32
click at [574, 264] on button "Ok" at bounding box center [582, 272] width 31 height 16
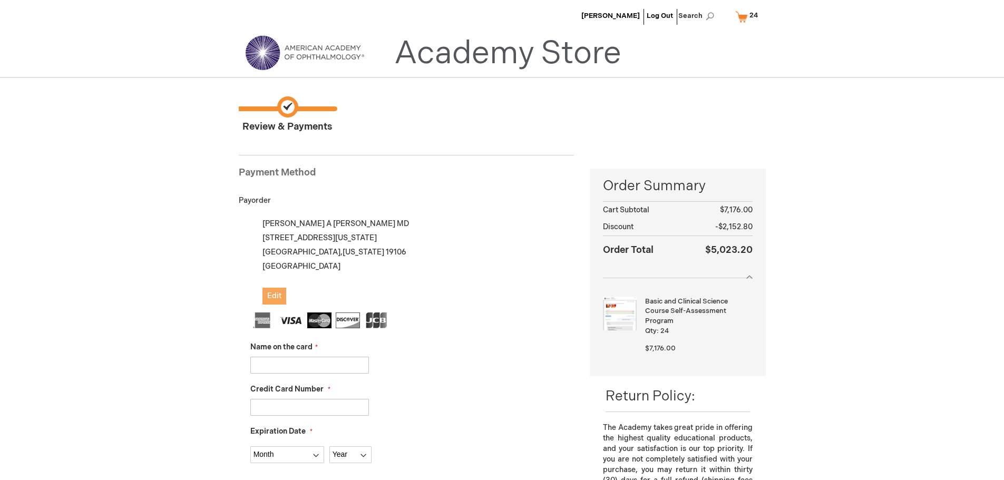
click at [274, 296] on span "Edit" at bounding box center [274, 295] width 14 height 9
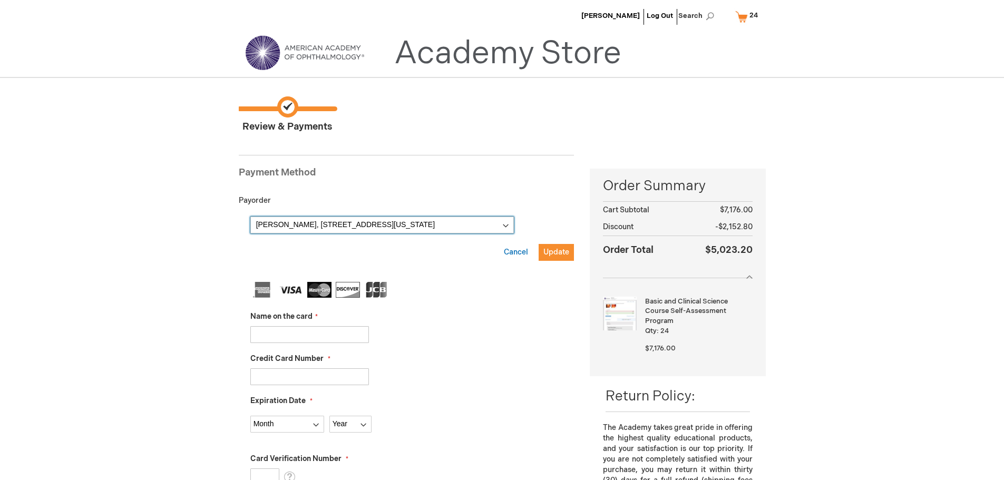
click at [507, 226] on select "[PERSON_NAME], [STREET_ADDRESS][US_STATE] [PERSON_NAME], [STREET_ADDRESS][US_ST…" at bounding box center [381, 225] width 263 height 17
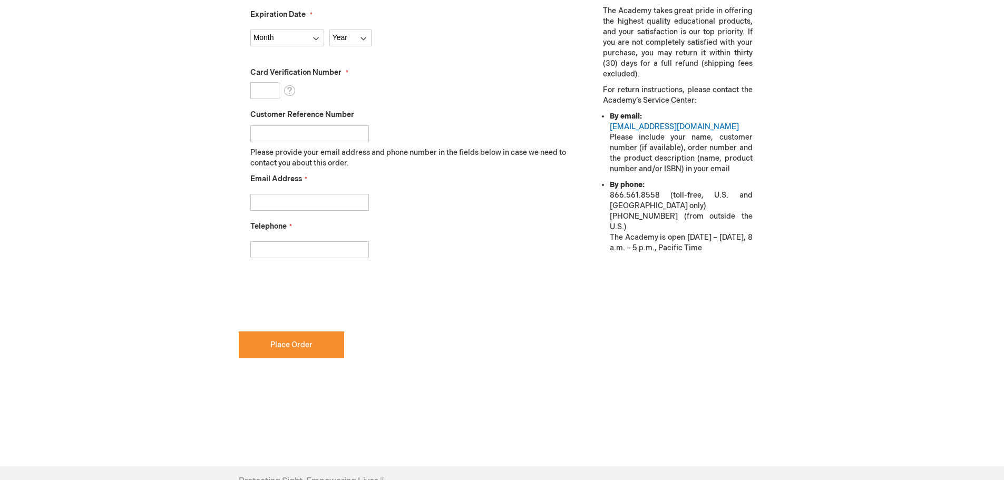
scroll to position [421, 0]
